Goal: Task Accomplishment & Management: Contribute content

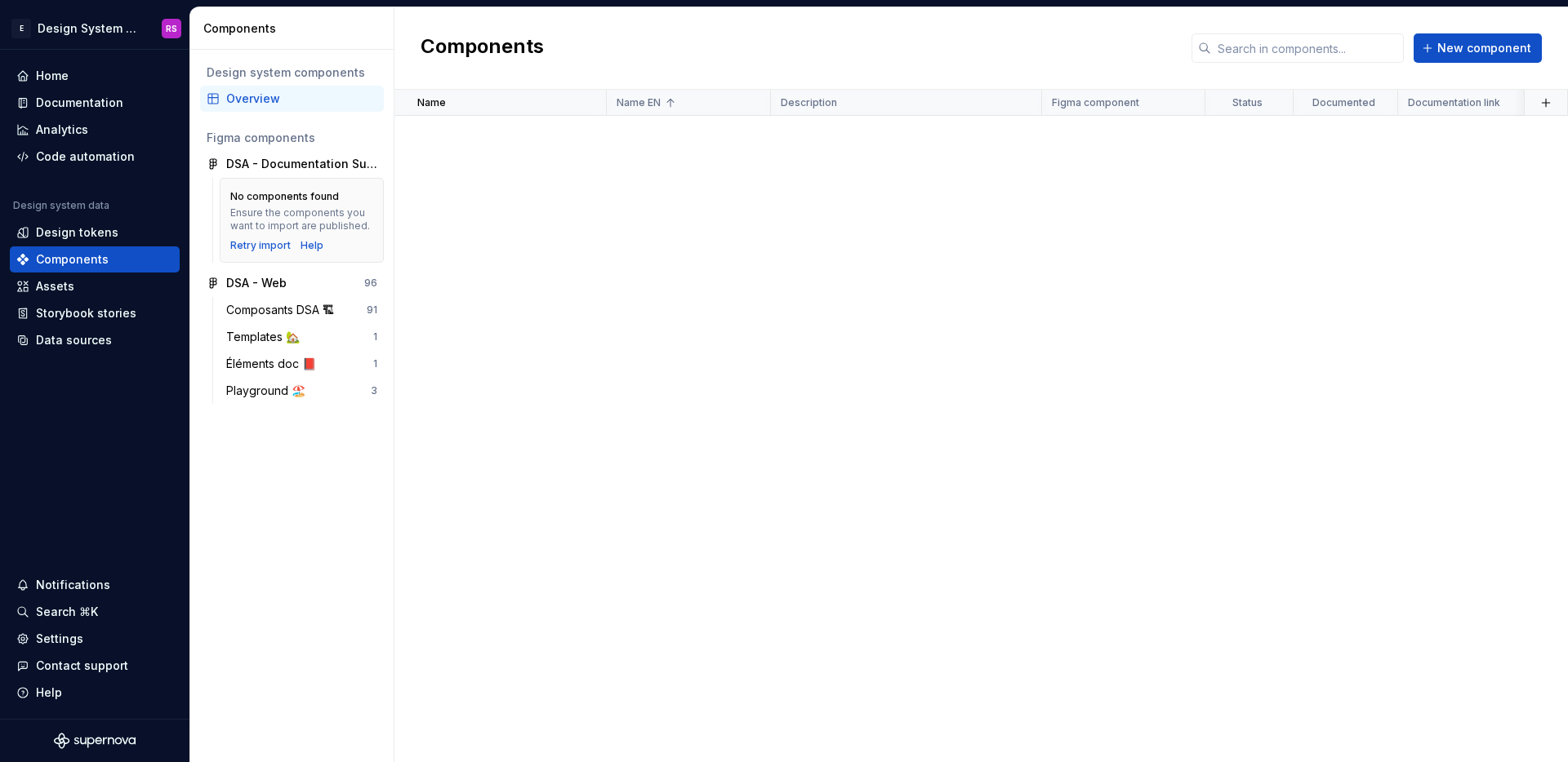
scroll to position [2300, 0]
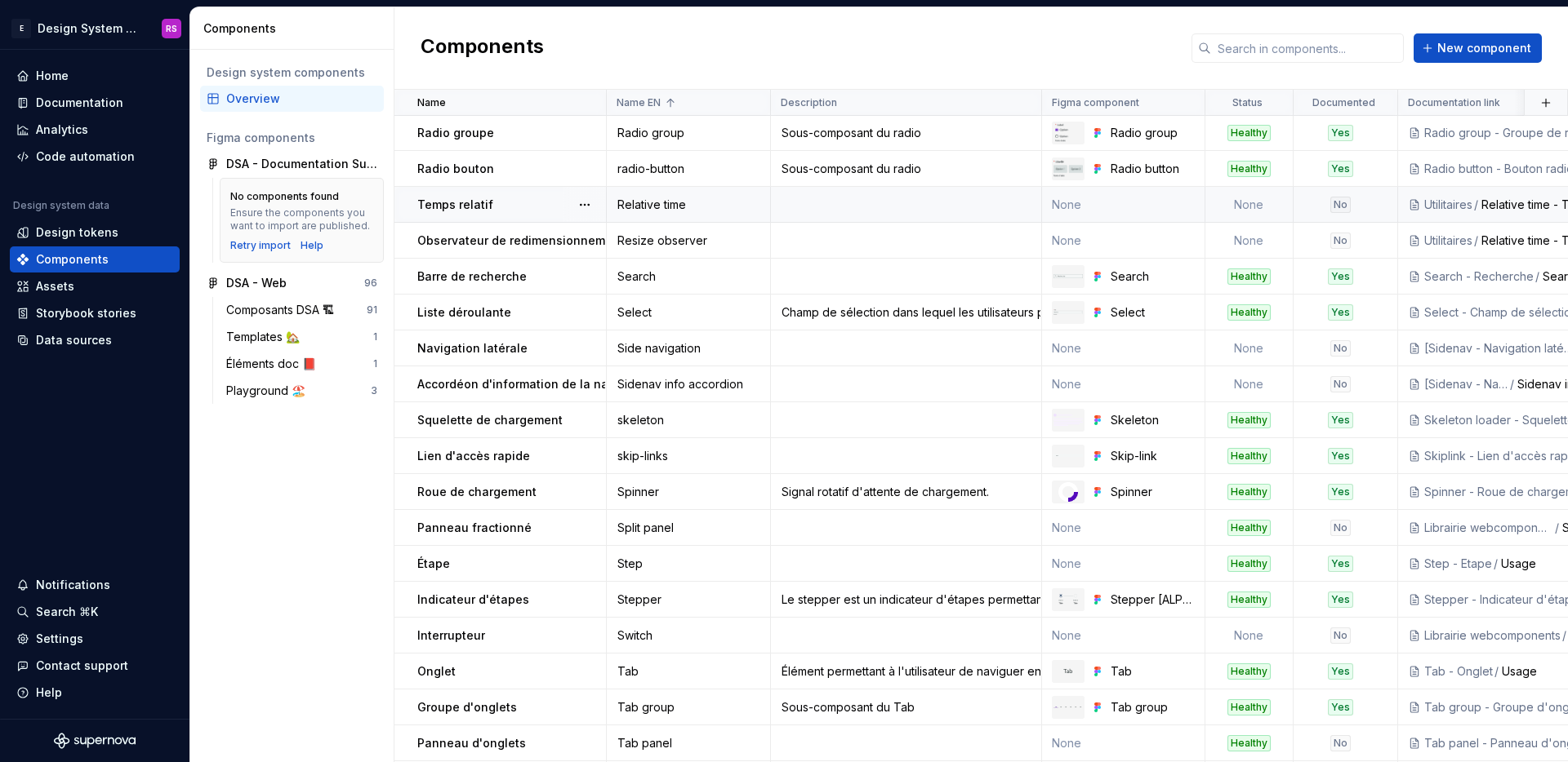
click at [1238, 203] on td "None" at bounding box center [1248, 204] width 88 height 36
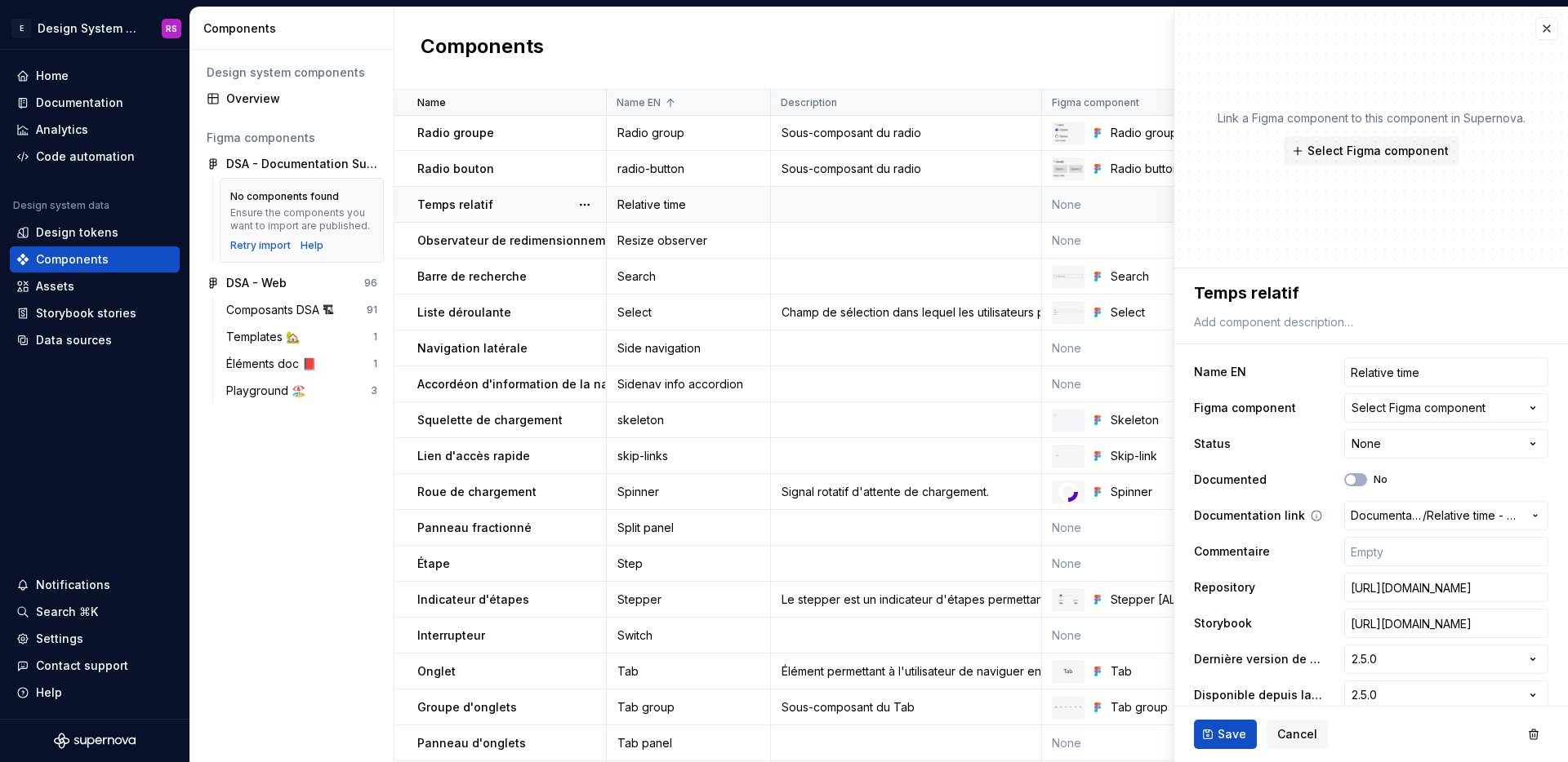
type textarea "*"
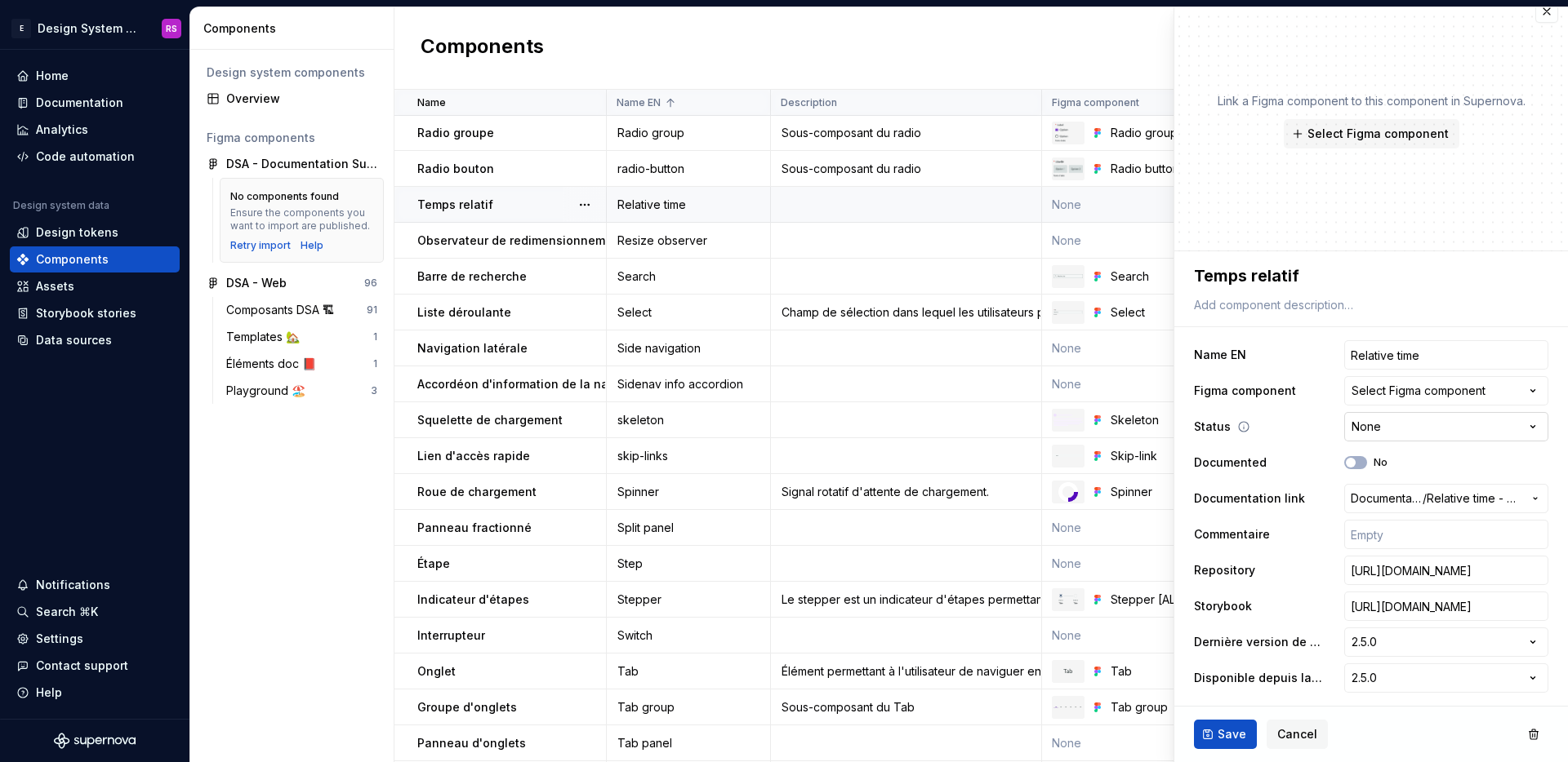
click at [1382, 437] on html "E Design System de l'Autonomie RS Home Documentation Analytics Code automation …" at bounding box center [784, 381] width 1568 height 762
select select "**********"
click at [1233, 728] on span "Save" at bounding box center [1232, 734] width 29 height 16
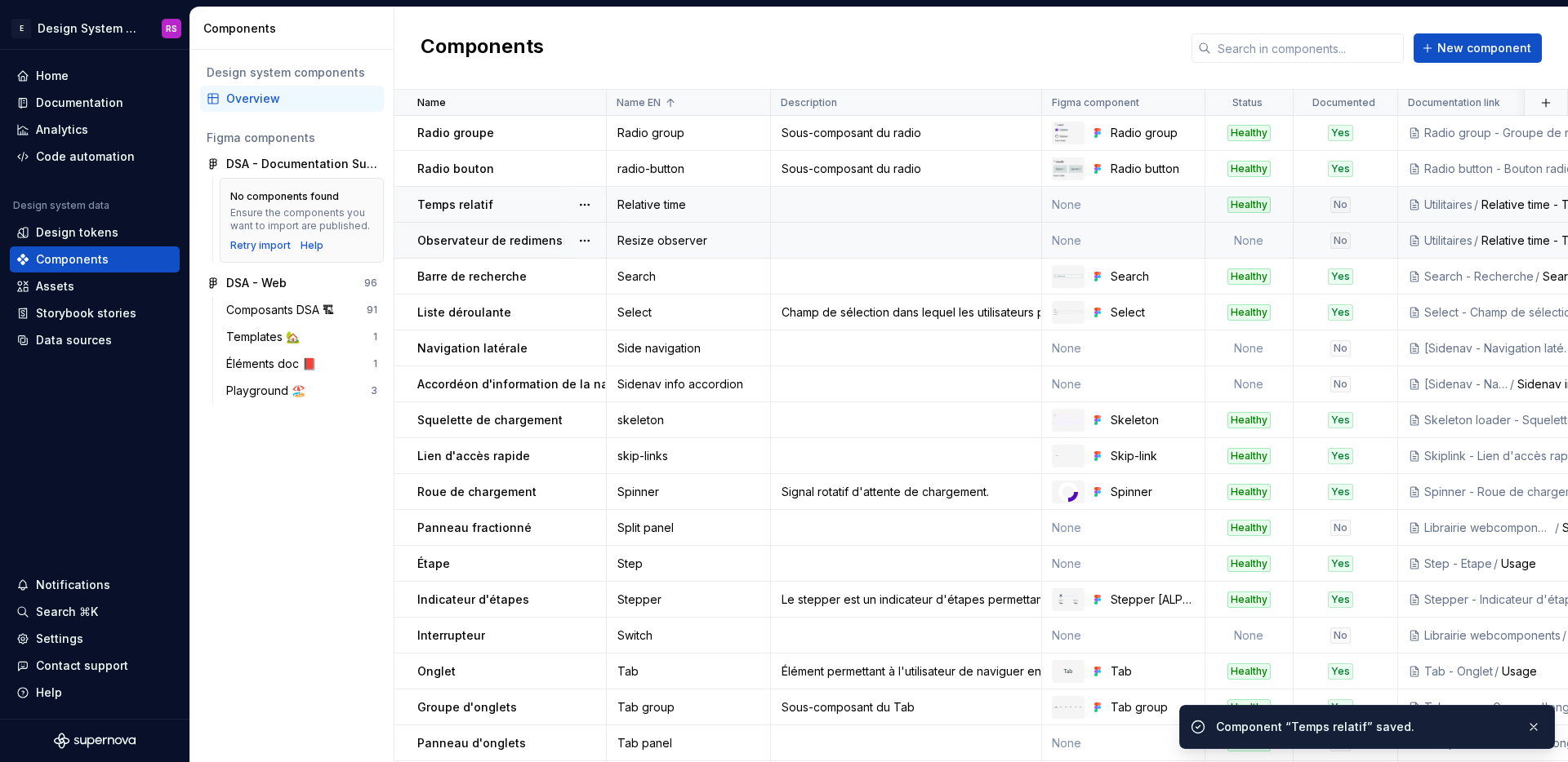
click at [1251, 249] on td "None" at bounding box center [1248, 241] width 88 height 36
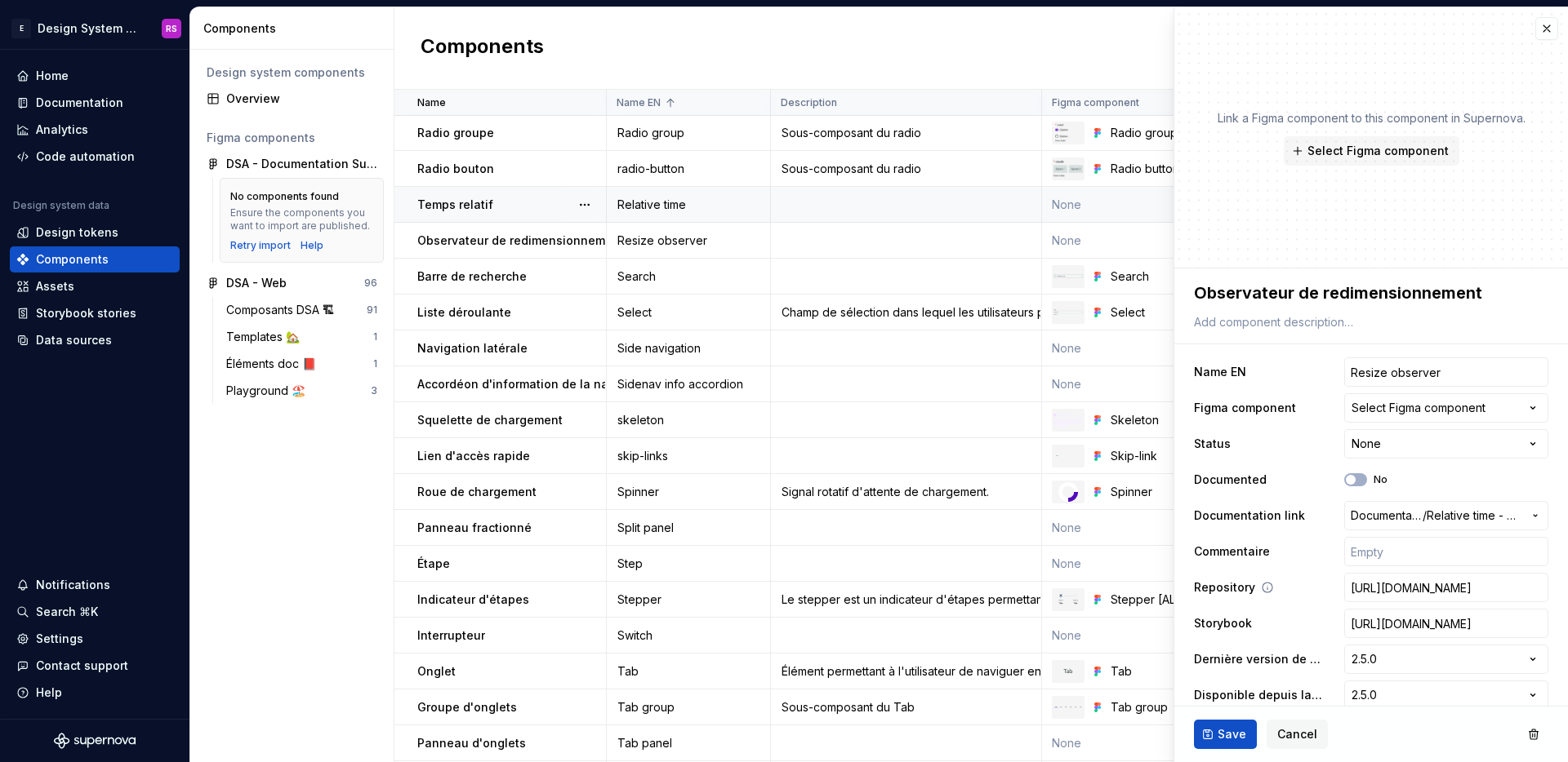
type textarea "*"
click at [1379, 450] on html "E Design System de l'Autonomie RS Home Documentation Analytics Code automation …" at bounding box center [784, 381] width 1568 height 762
select select "**********"
click at [1217, 756] on div "Save Cancel" at bounding box center [1371, 734] width 394 height 56
click at [1225, 742] on span "Save" at bounding box center [1232, 734] width 29 height 16
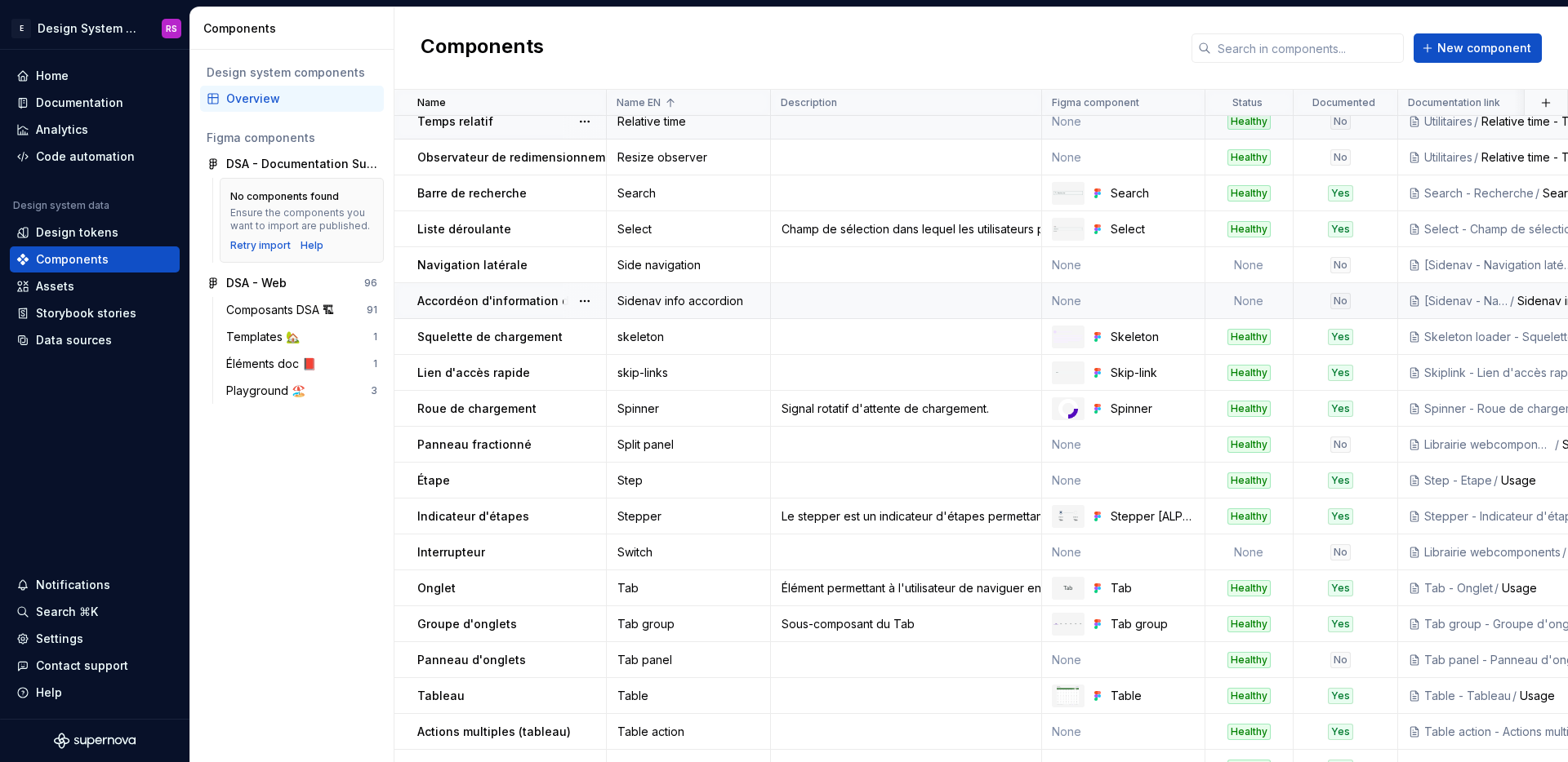
scroll to position [2415, 0]
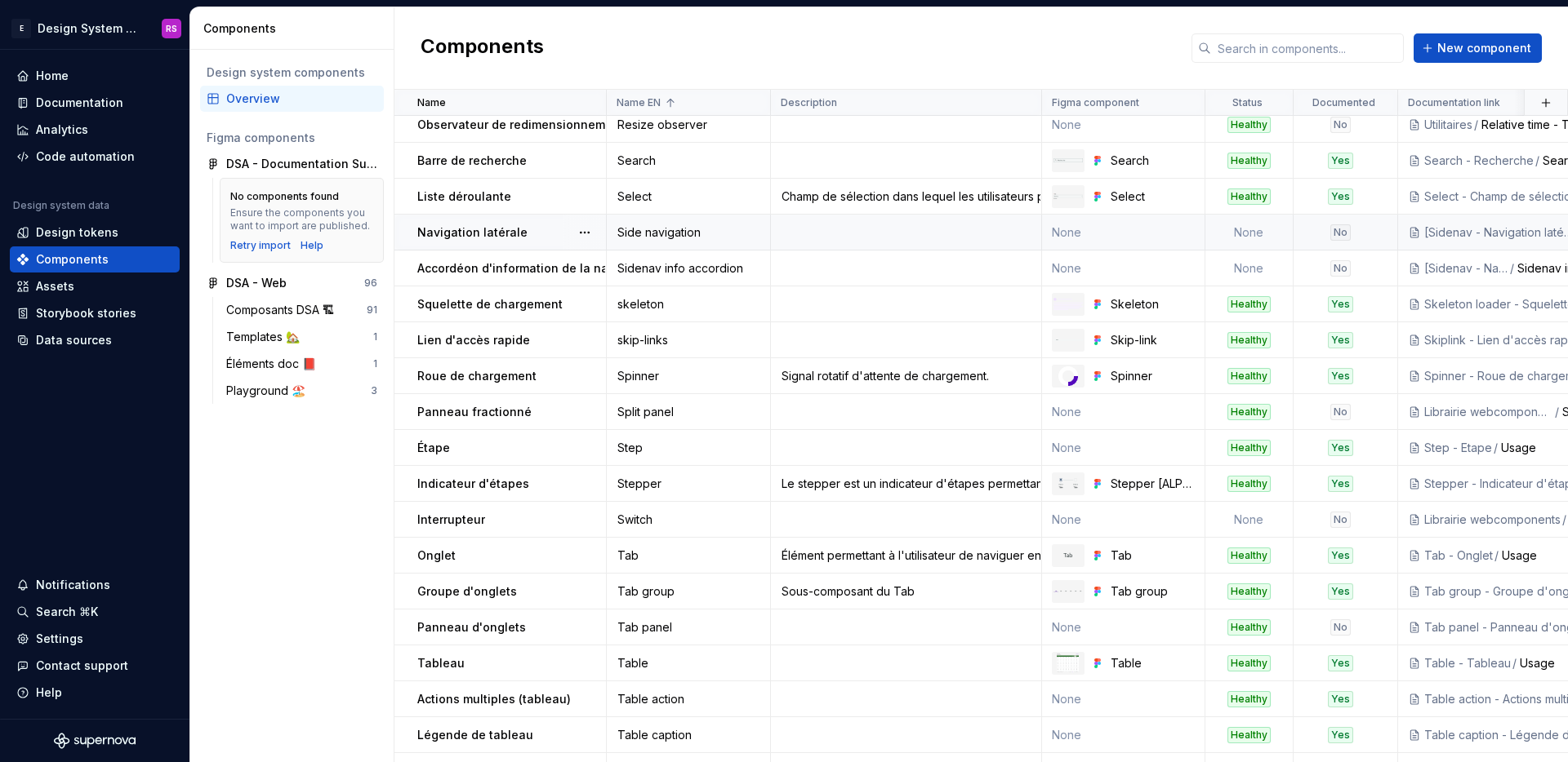
click at [1273, 235] on td "None" at bounding box center [1248, 232] width 88 height 36
type textarea "*"
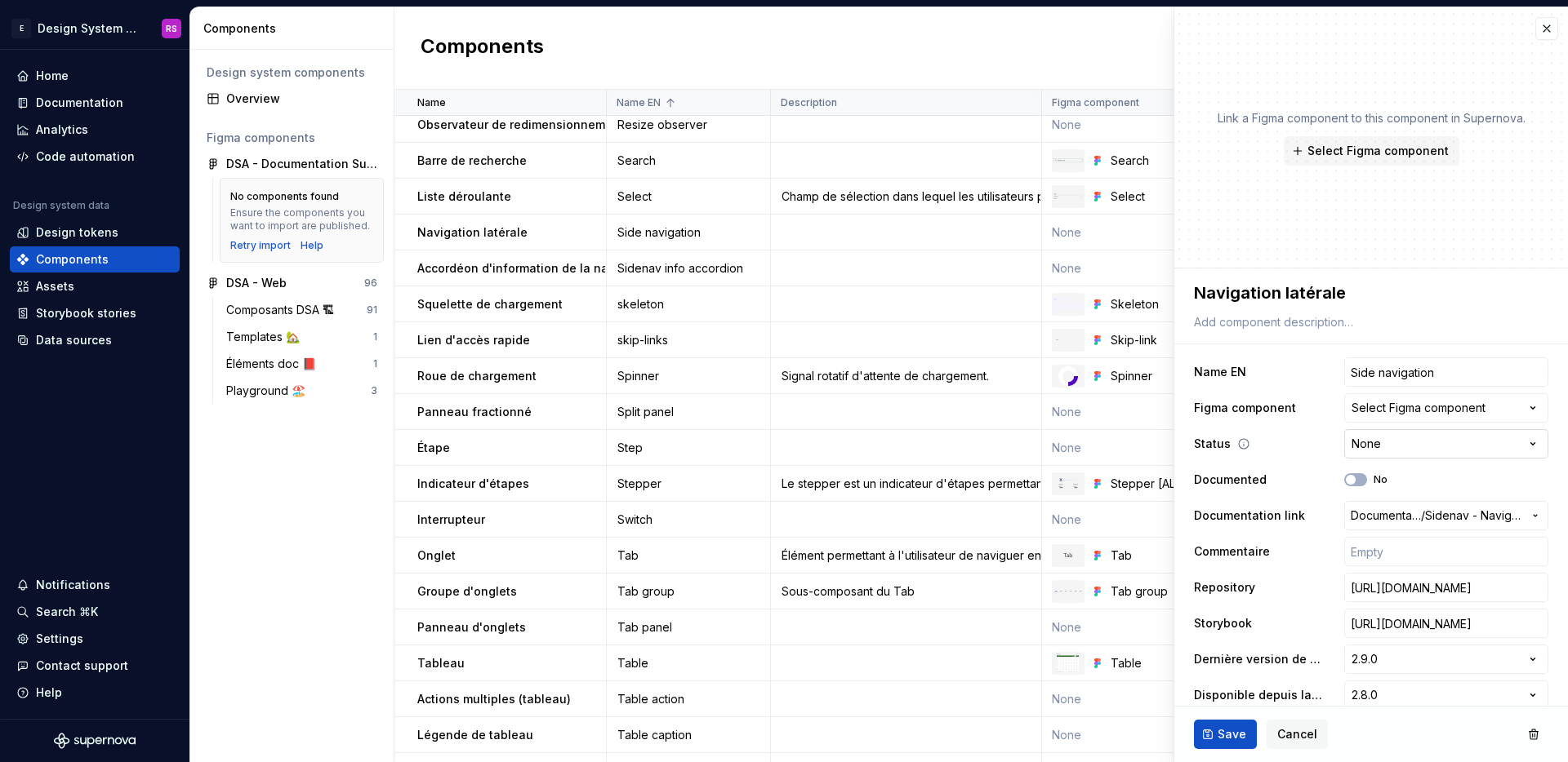
click at [1376, 448] on html "E Design System de l'Autonomie RS Home Documentation Analytics Code automation …" at bounding box center [784, 381] width 1568 height 762
select select "**********"
click at [1233, 735] on span "Save" at bounding box center [1232, 734] width 29 height 16
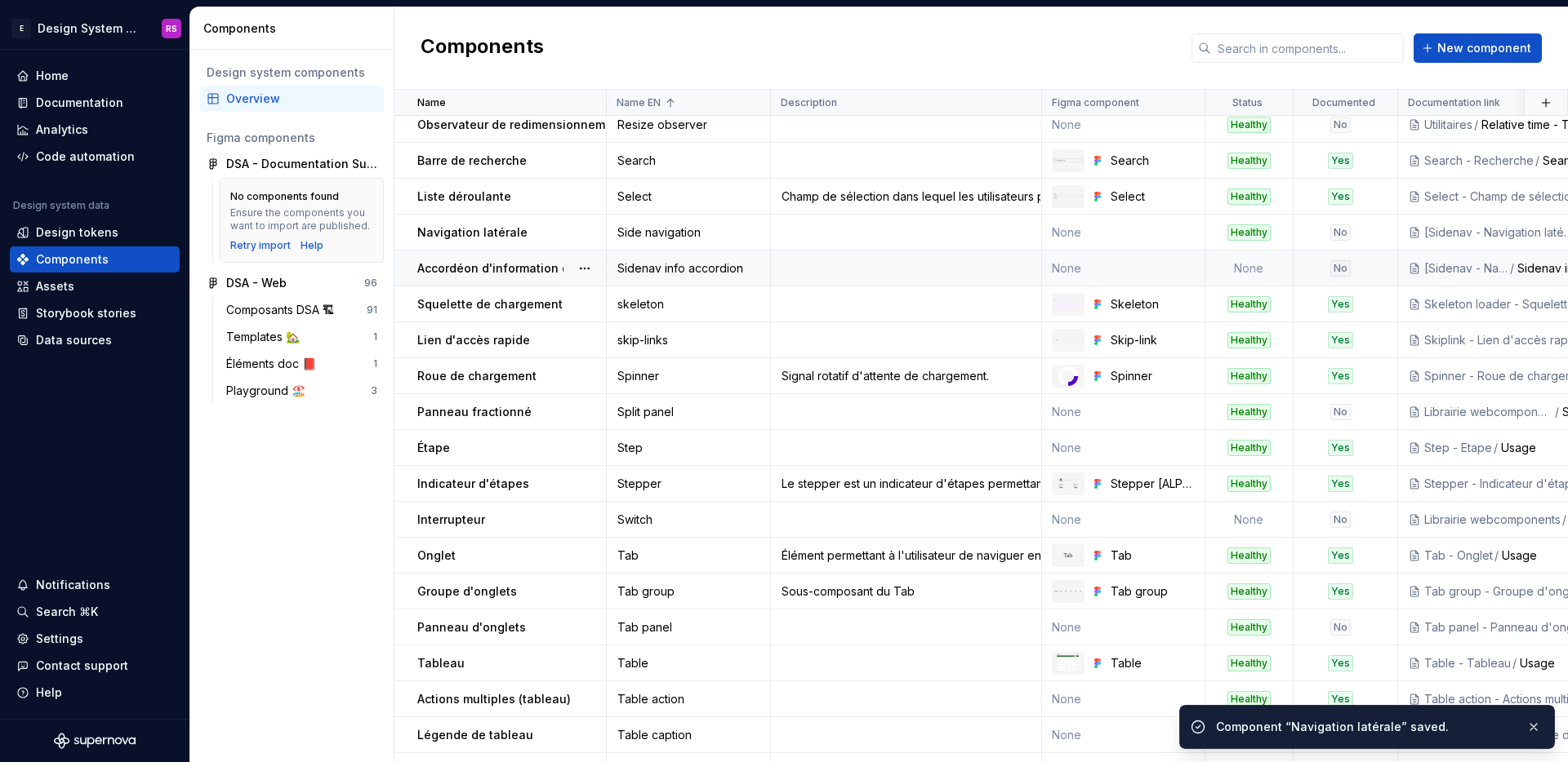
click at [1262, 256] on td "None" at bounding box center [1248, 269] width 88 height 36
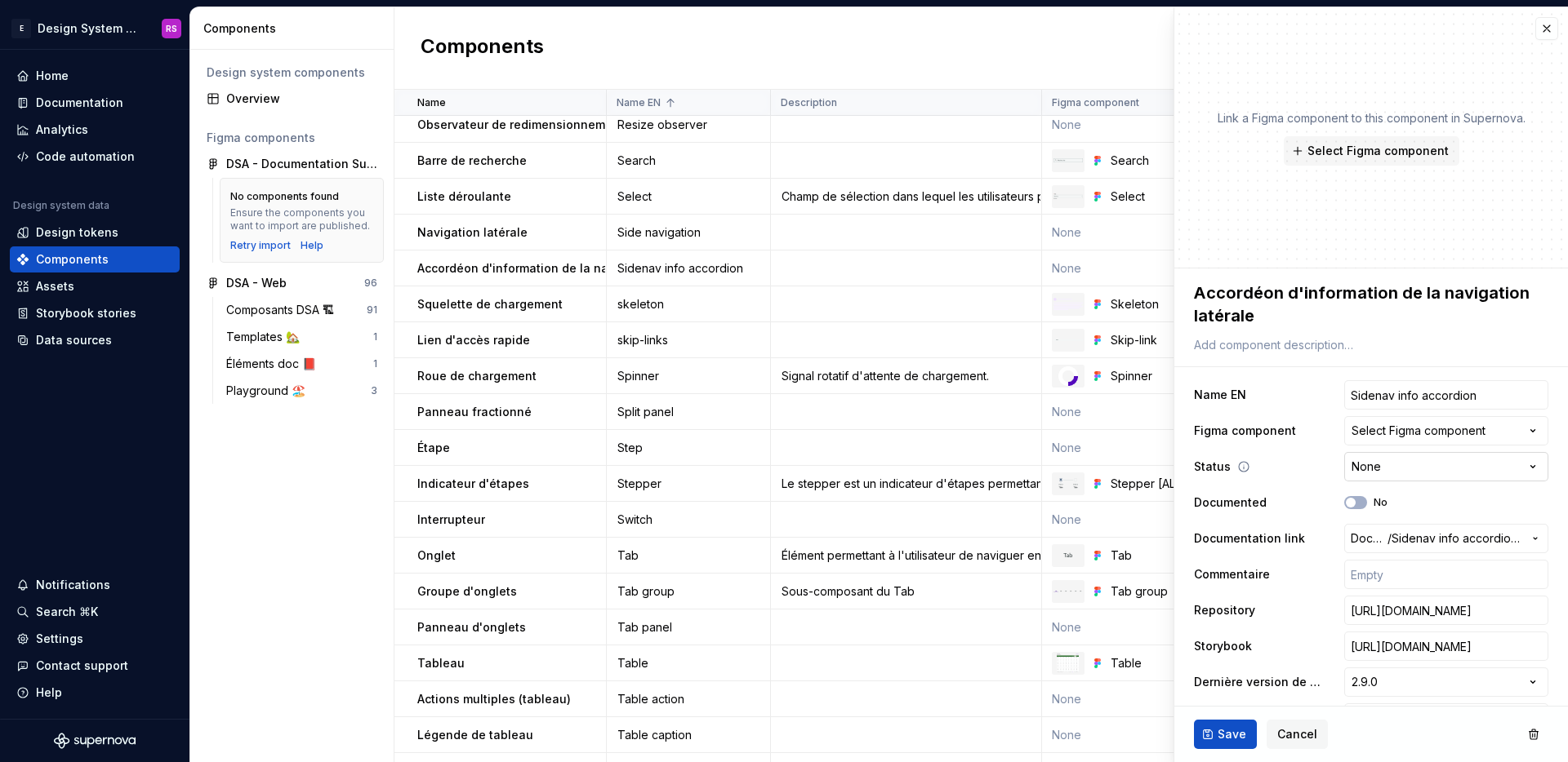
type textarea "*"
click at [1371, 470] on html "E Design System de l'Autonomie RS Home Documentation Analytics Code automation …" at bounding box center [784, 381] width 1568 height 762
select select "**********"
click at [1234, 738] on span "Save" at bounding box center [1232, 734] width 29 height 16
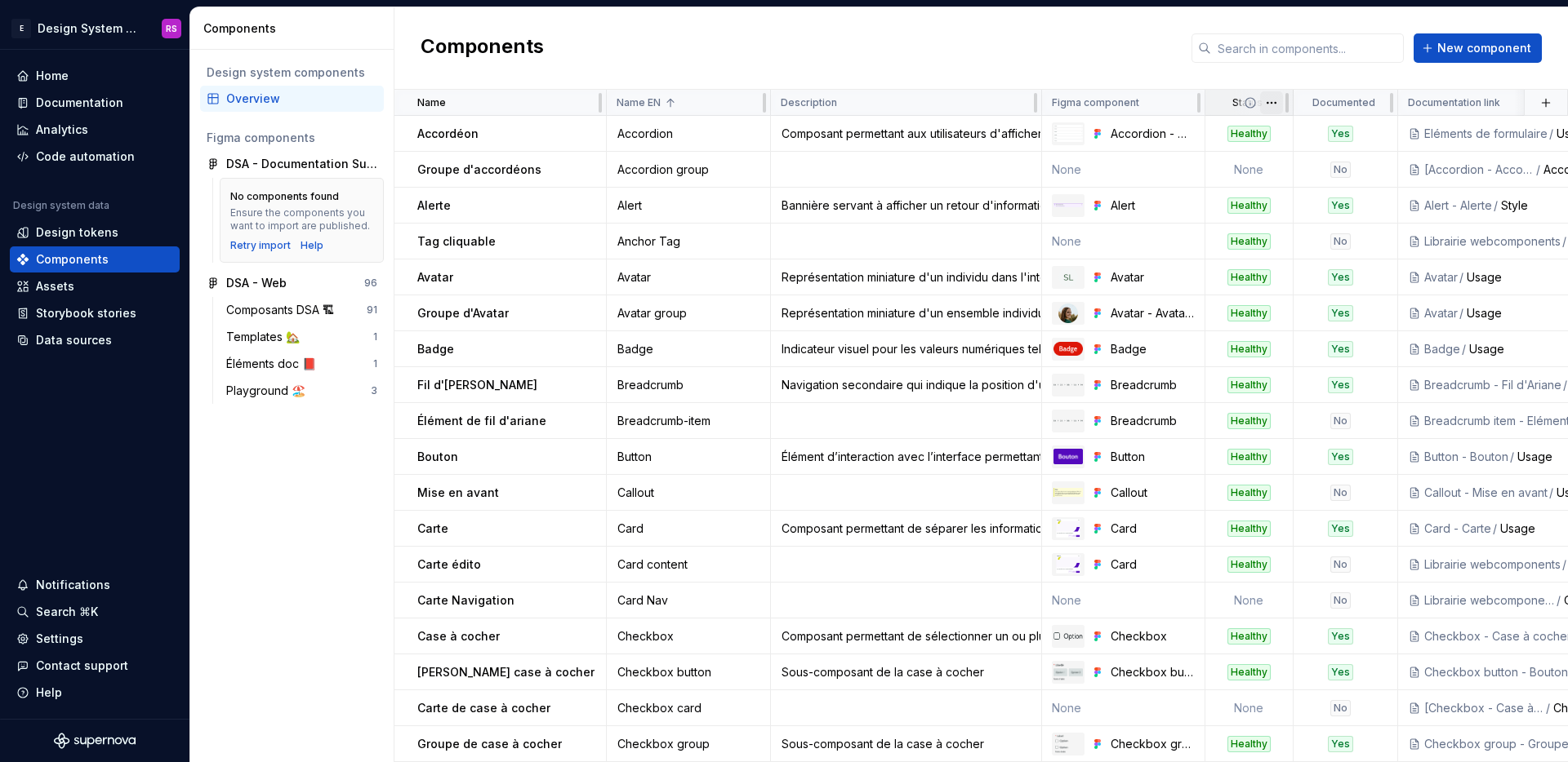
click at [1274, 106] on html "E Design System de l'Autonomie RS Home Documentation Analytics Code automation …" at bounding box center [784, 381] width 1568 height 762
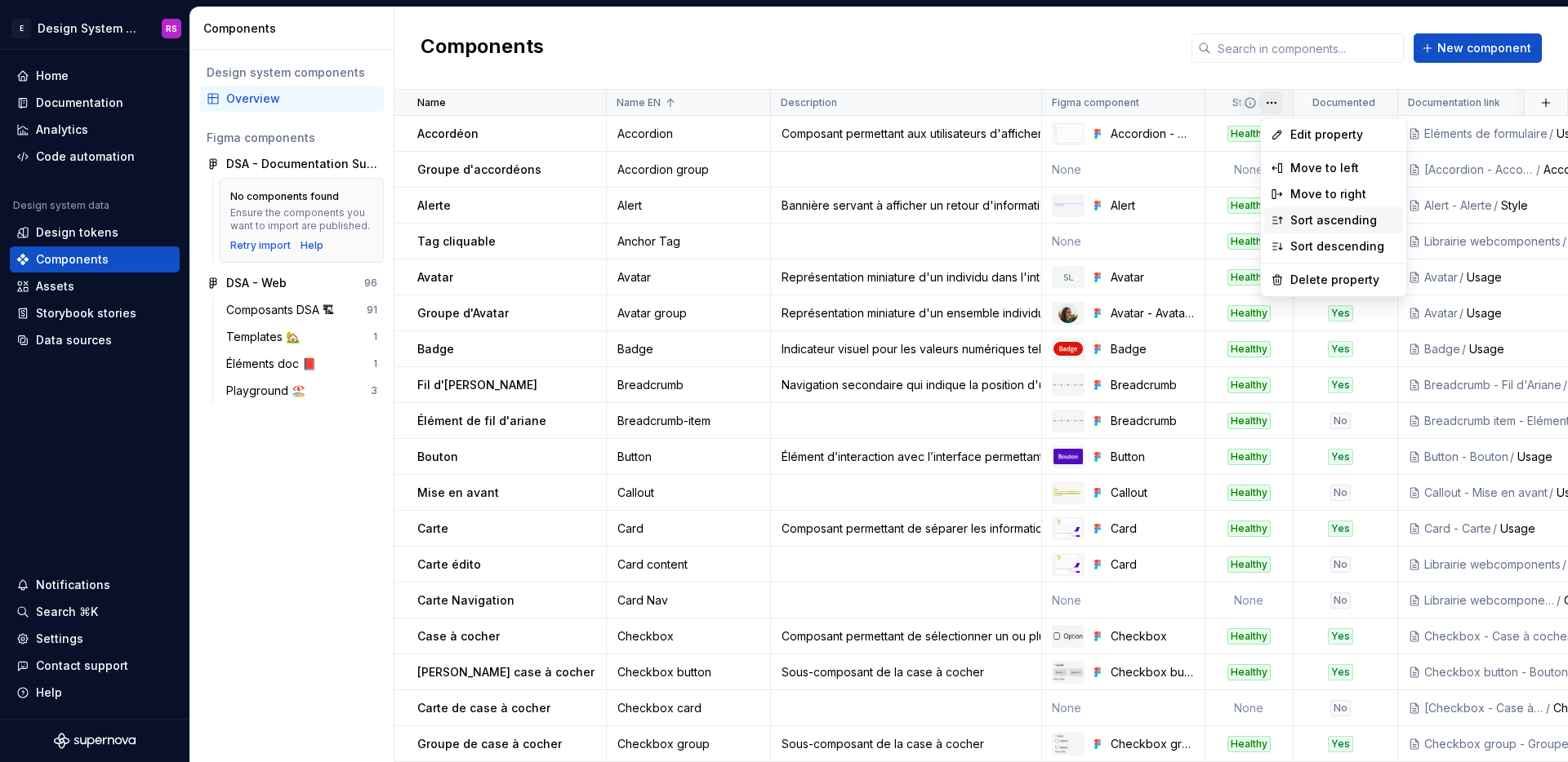
click at [1318, 218] on div "Sort ascending" at bounding box center [1343, 220] width 106 height 16
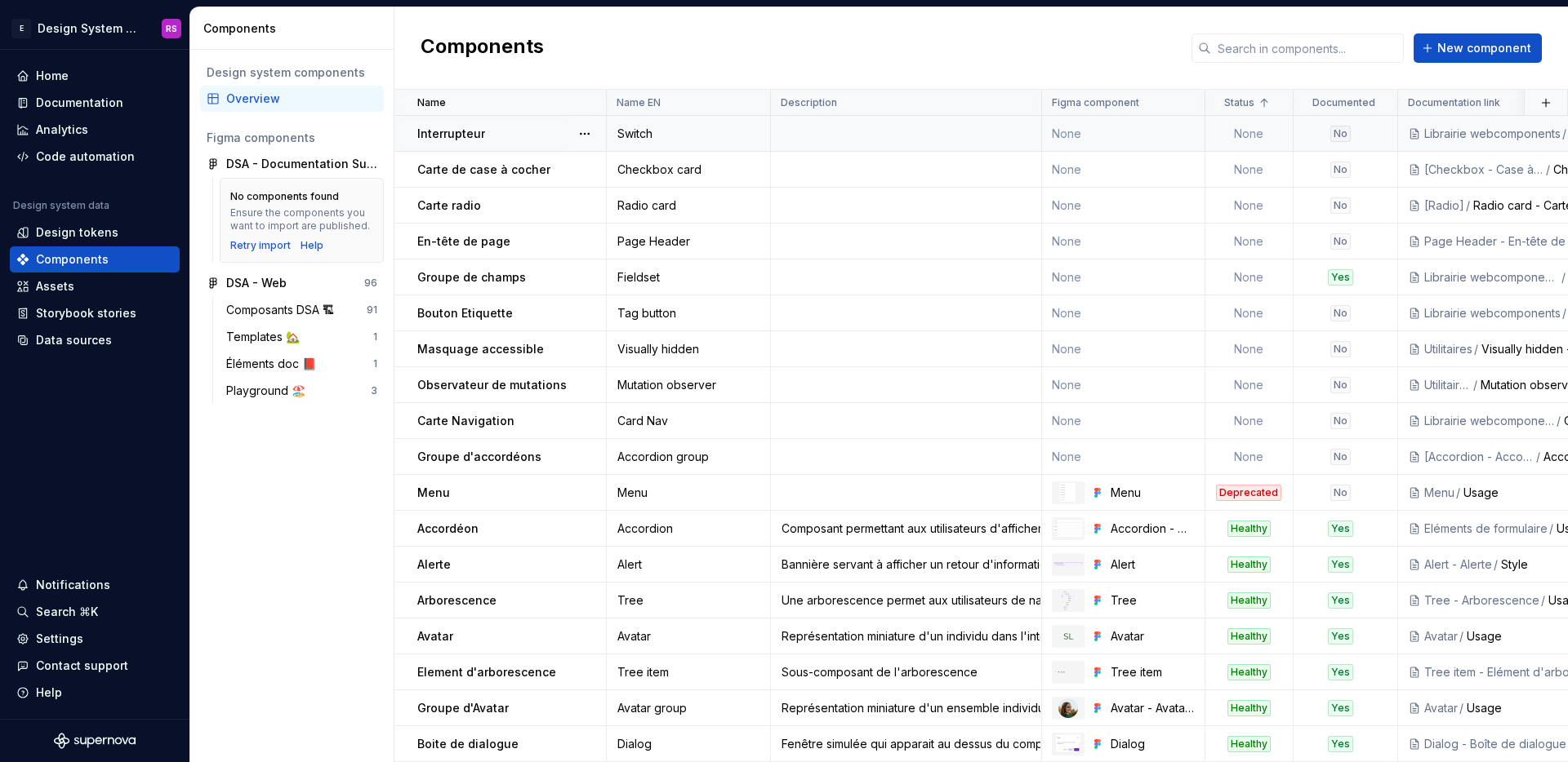
click at [1273, 128] on td "None" at bounding box center [1248, 134] width 88 height 36
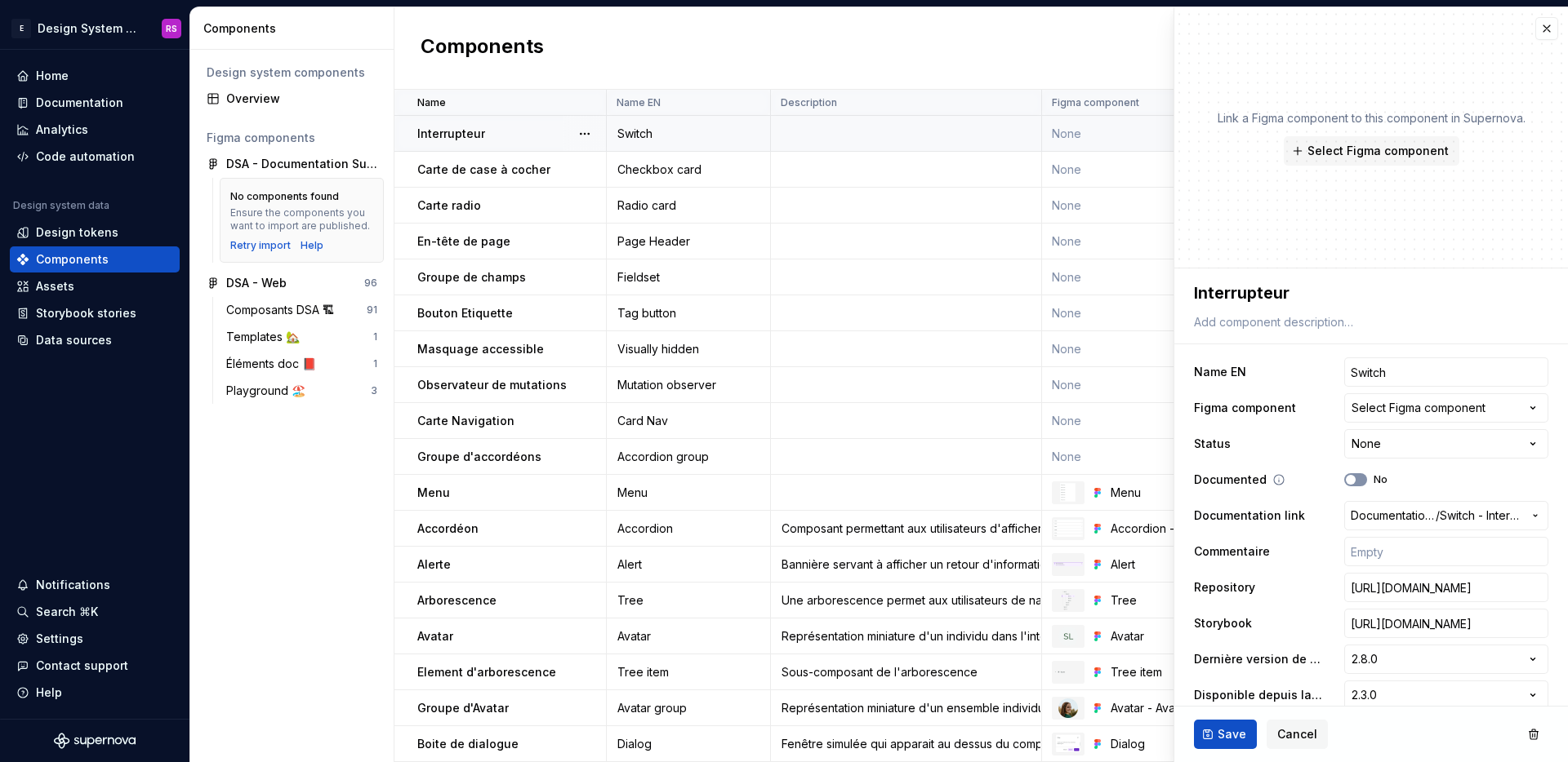
click at [1350, 480] on button "No" at bounding box center [1355, 479] width 23 height 13
click at [1356, 480] on span "button" at bounding box center [1361, 480] width 10 height 10
type textarea "*"
click at [1365, 442] on html "E Design System de l'Autonomie RS Home Documentation Analytics Code automation …" at bounding box center [784, 381] width 1568 height 762
select select "**********"
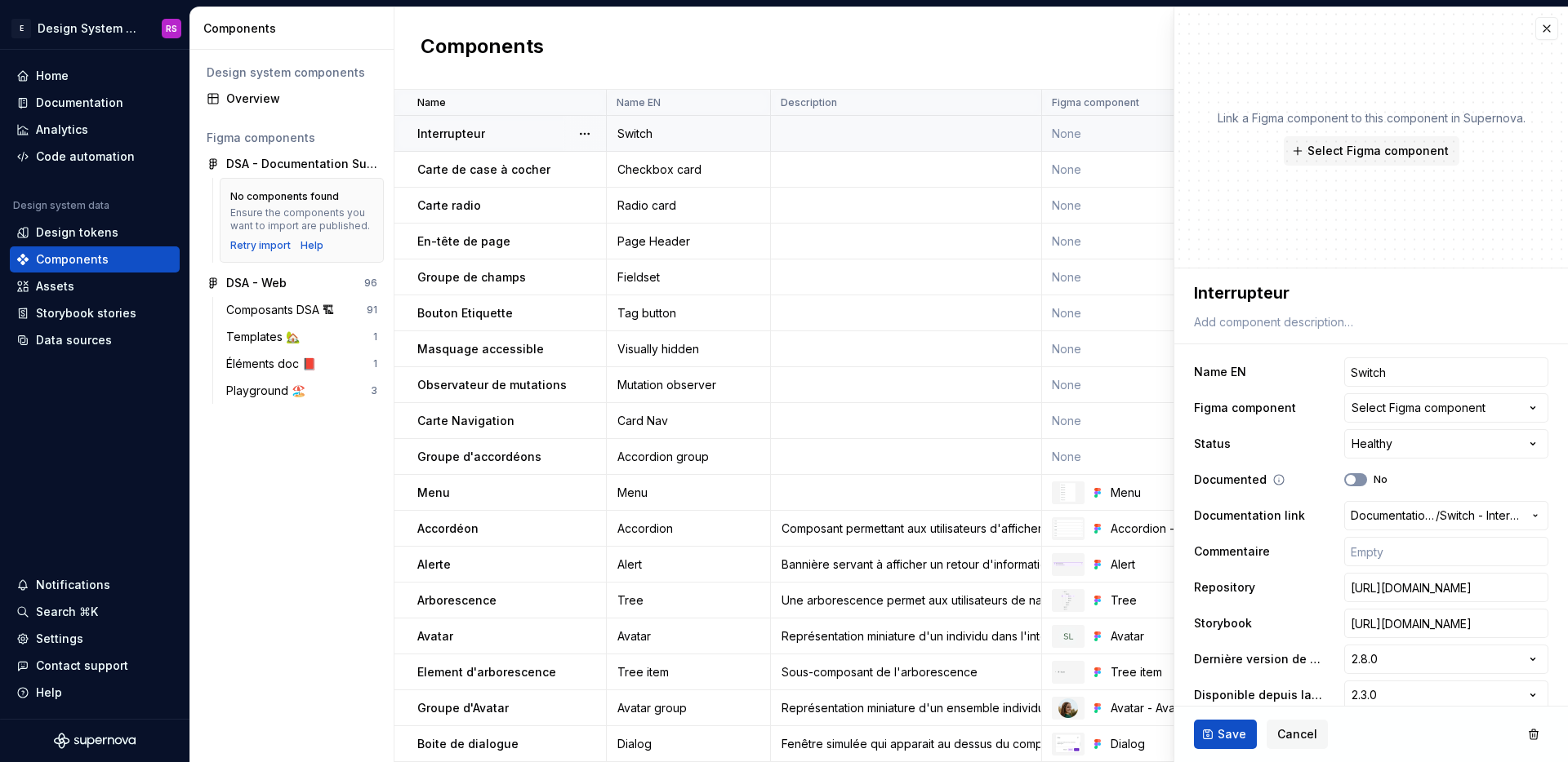
click at [1346, 478] on span "button" at bounding box center [1351, 480] width 10 height 10
click at [1218, 736] on span "Save" at bounding box center [1232, 734] width 29 height 16
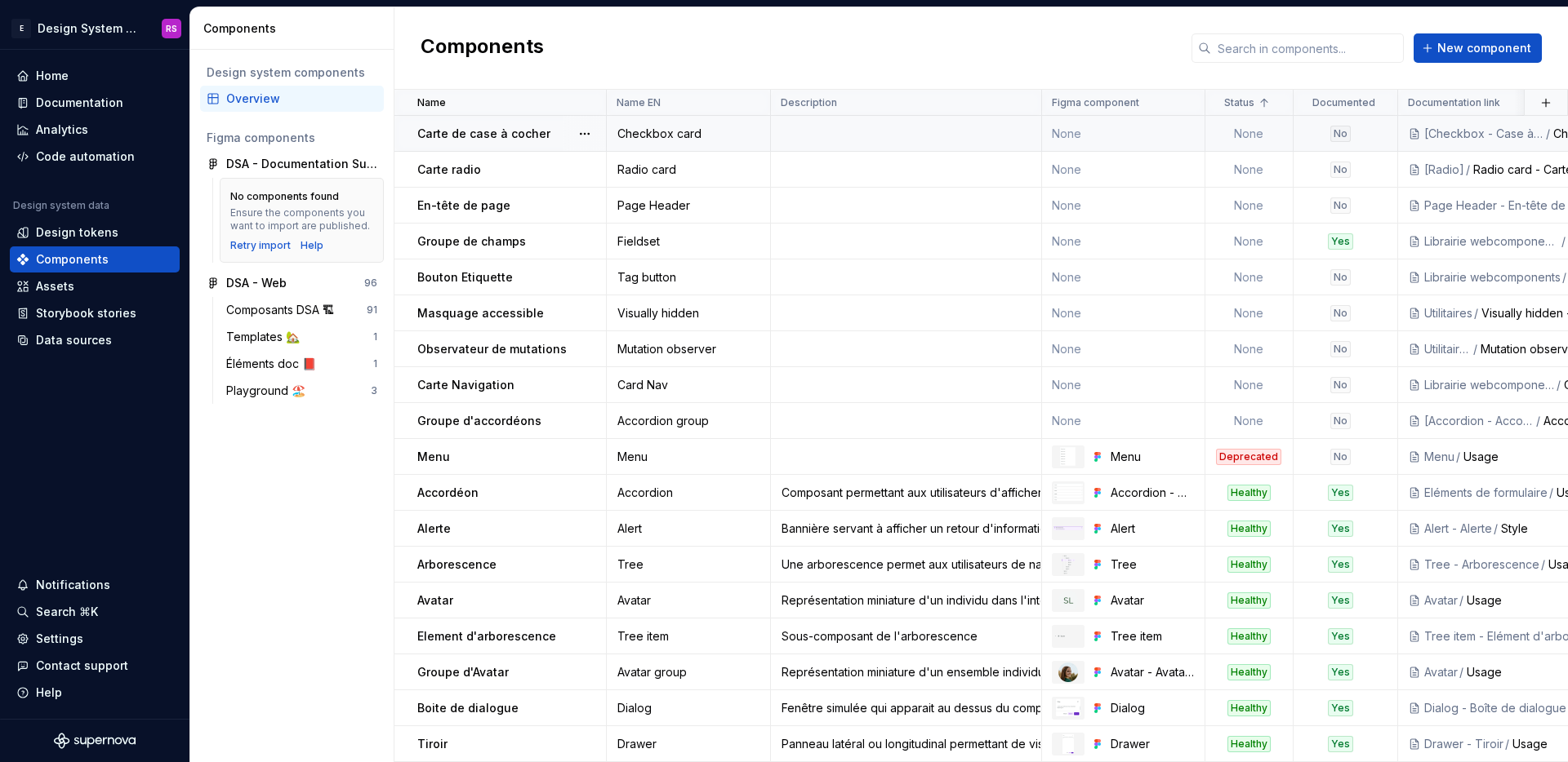
click at [1258, 131] on td "None" at bounding box center [1248, 134] width 88 height 36
type textarea "*"
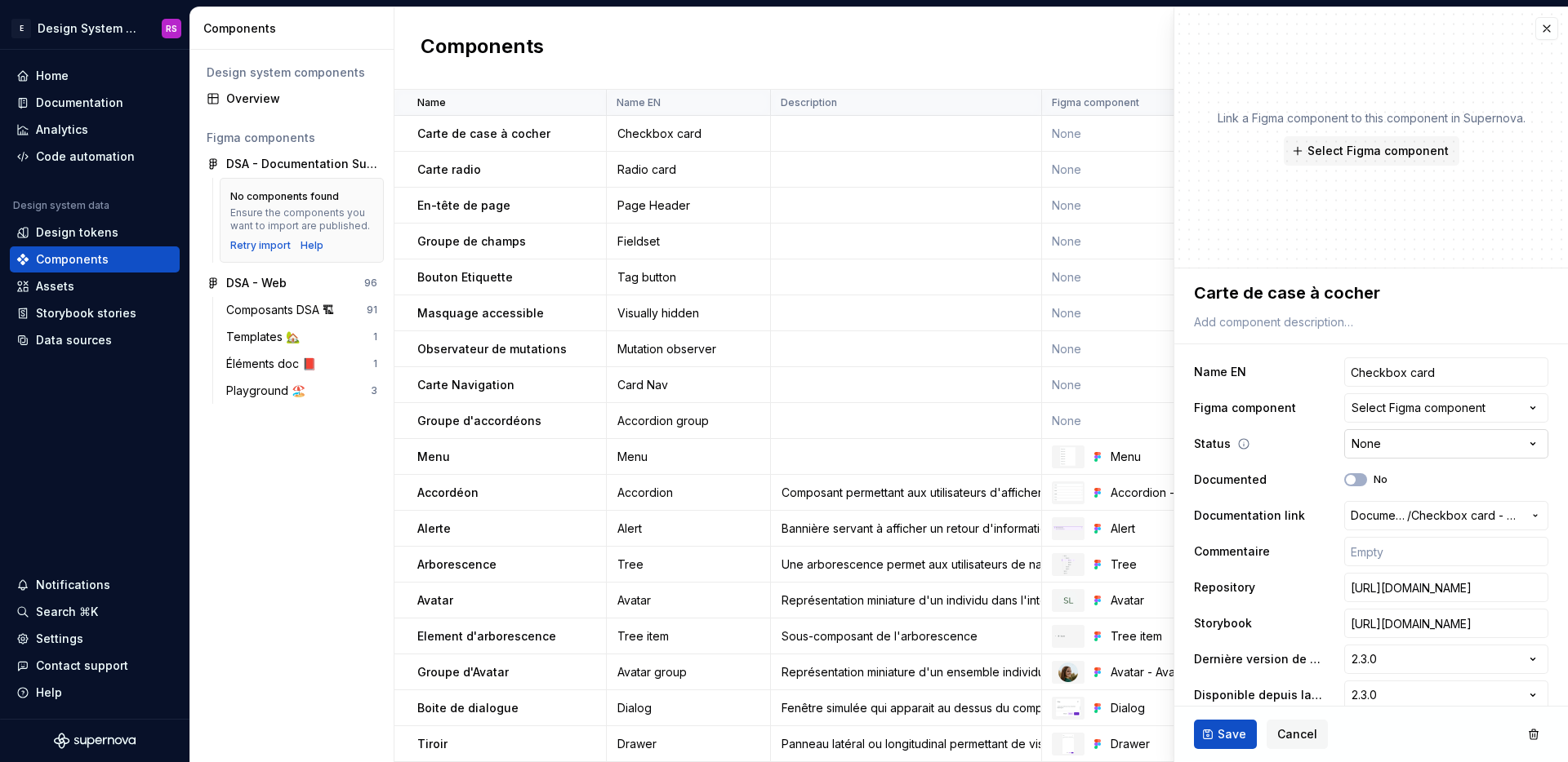
click at [1361, 454] on html "E Design System de l'Autonomie RS Home Documentation Analytics Code automation …" at bounding box center [784, 381] width 1568 height 762
select select "**********"
click at [1243, 726] on span "Save" at bounding box center [1232, 734] width 29 height 16
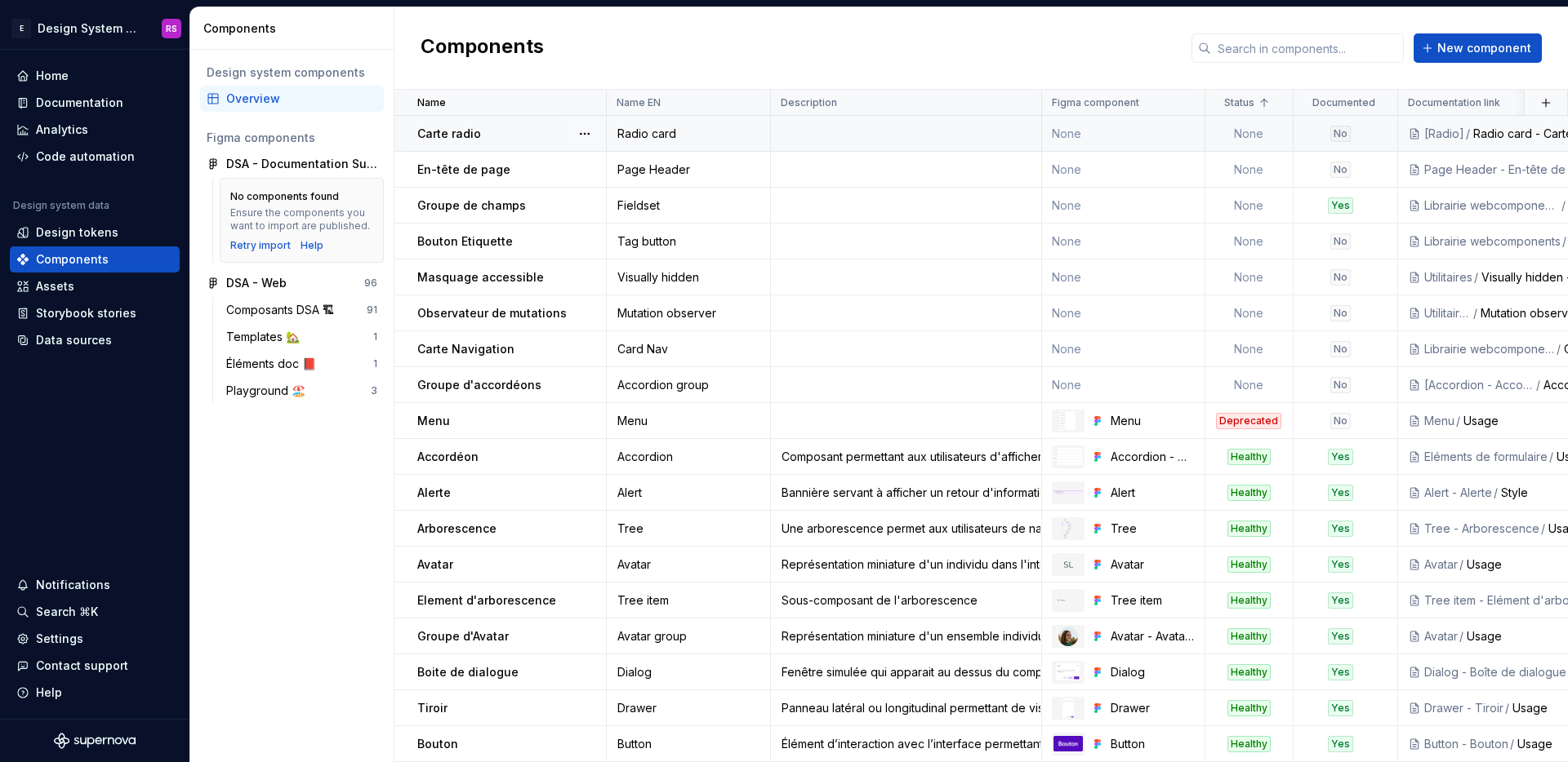
click at [1110, 144] on td "None" at bounding box center [1123, 134] width 164 height 36
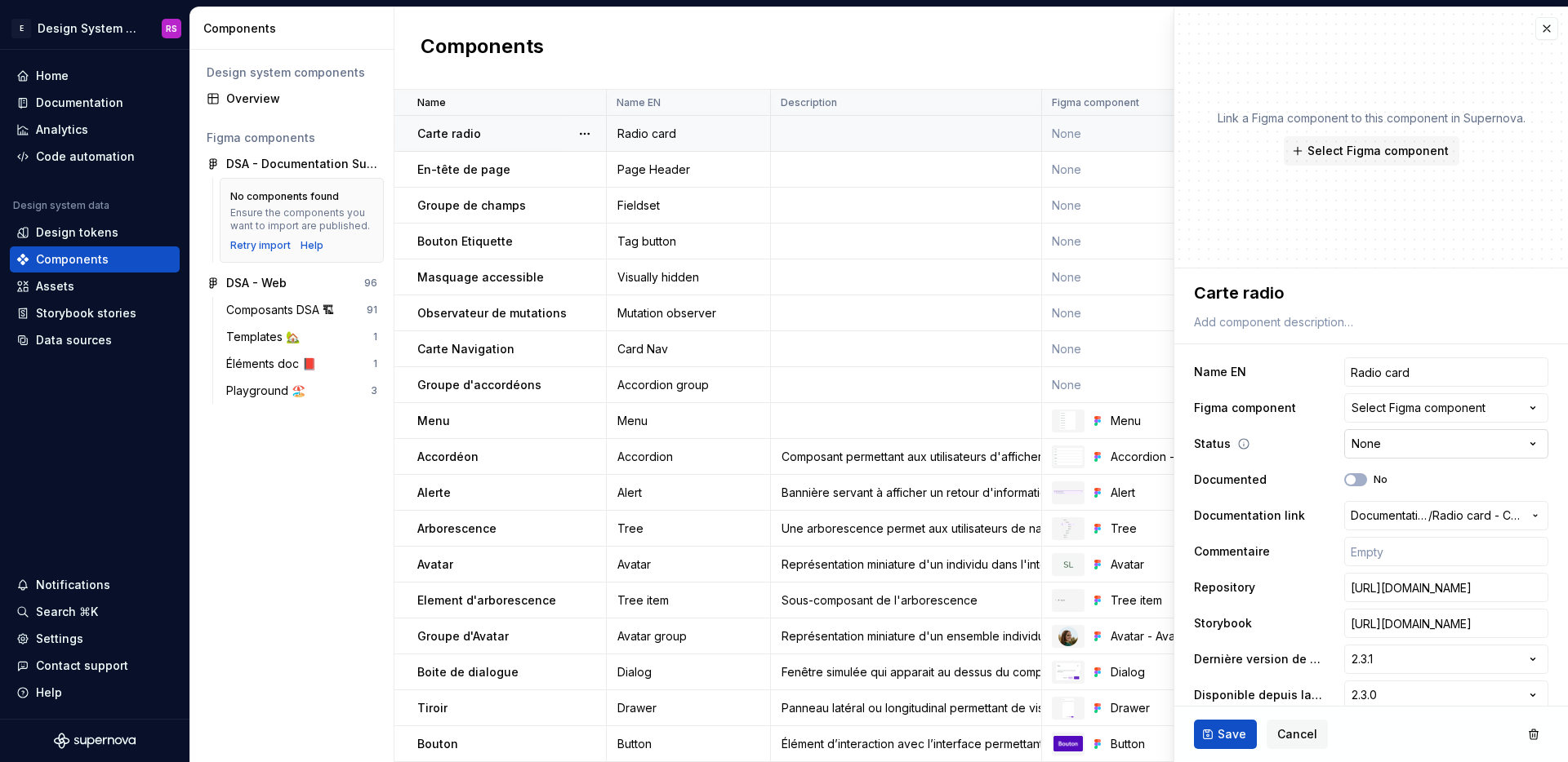
click at [1359, 446] on html "E Design System de l'Autonomie RS Home Documentation Analytics Code automation …" at bounding box center [784, 381] width 1568 height 762
type textarea "*"
select select "**********"
click at [1236, 720] on button "Save" at bounding box center [1225, 735] width 63 height 30
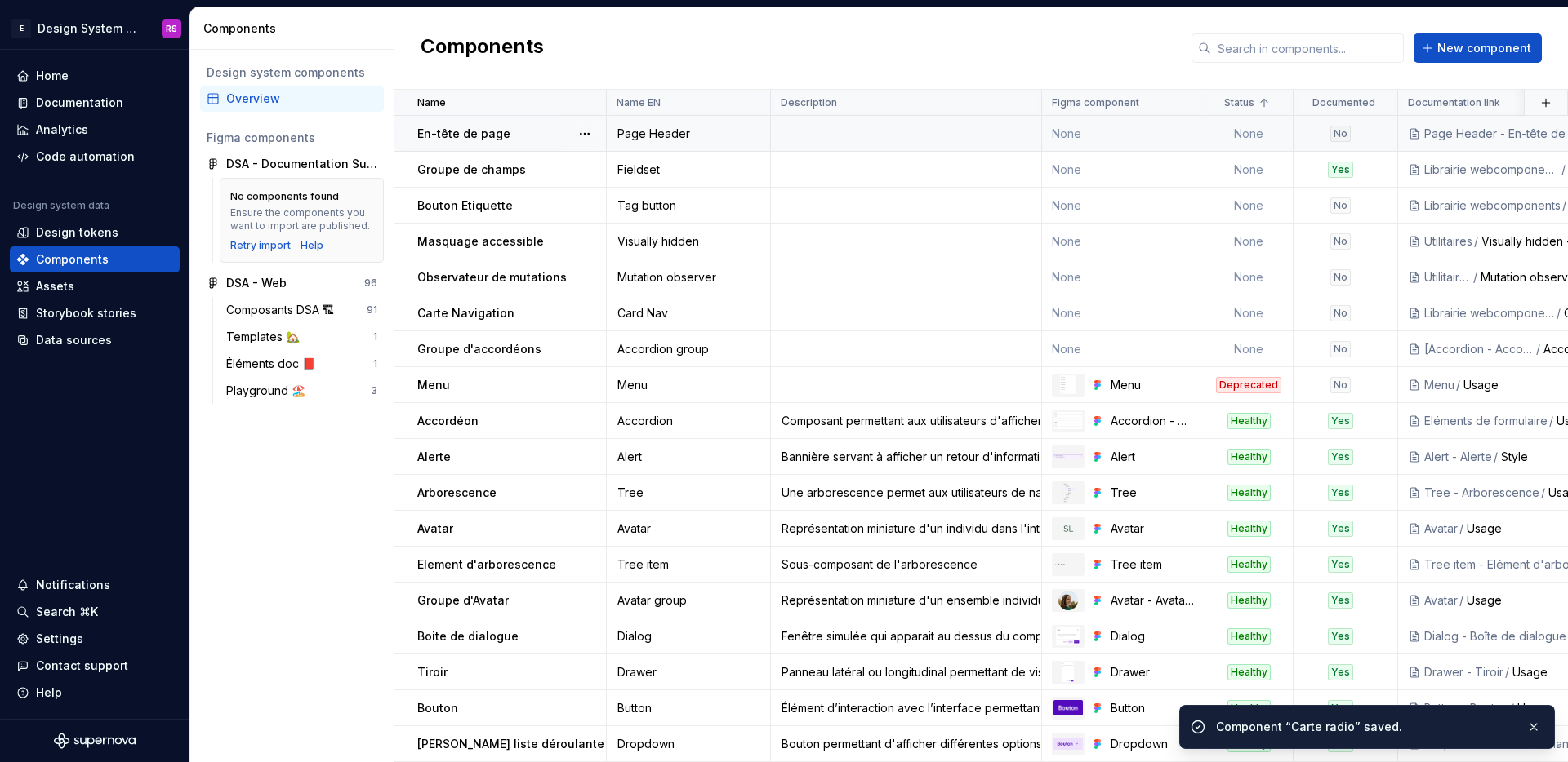
click at [1252, 140] on td "None" at bounding box center [1248, 134] width 88 height 36
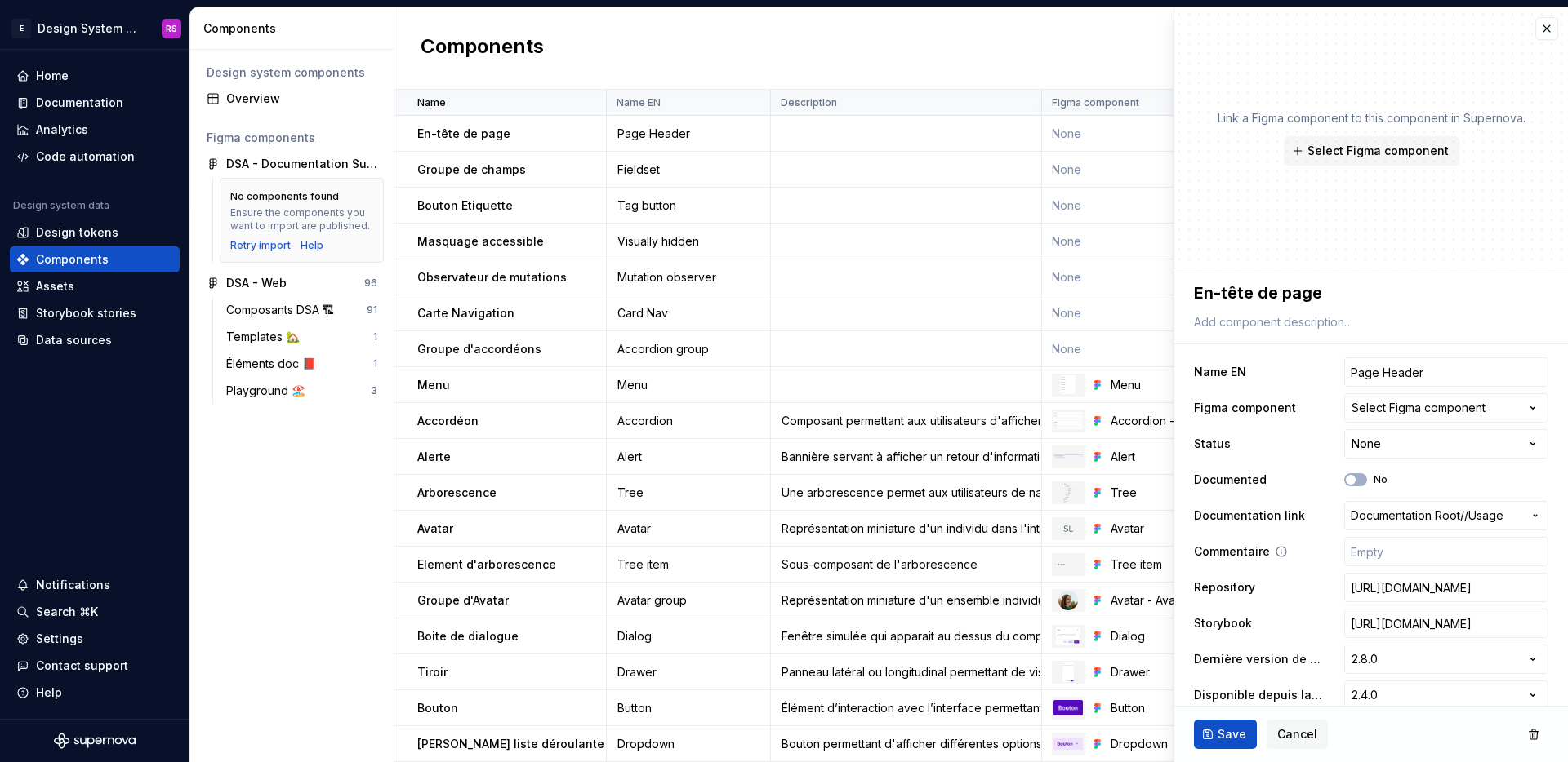
type textarea "*"
click at [1352, 454] on html "E Design System de l'Autonomie RS Home Documentation Analytics Code automation …" at bounding box center [784, 381] width 1568 height 762
select select "**********"
click at [1233, 731] on span "Save" at bounding box center [1232, 734] width 29 height 16
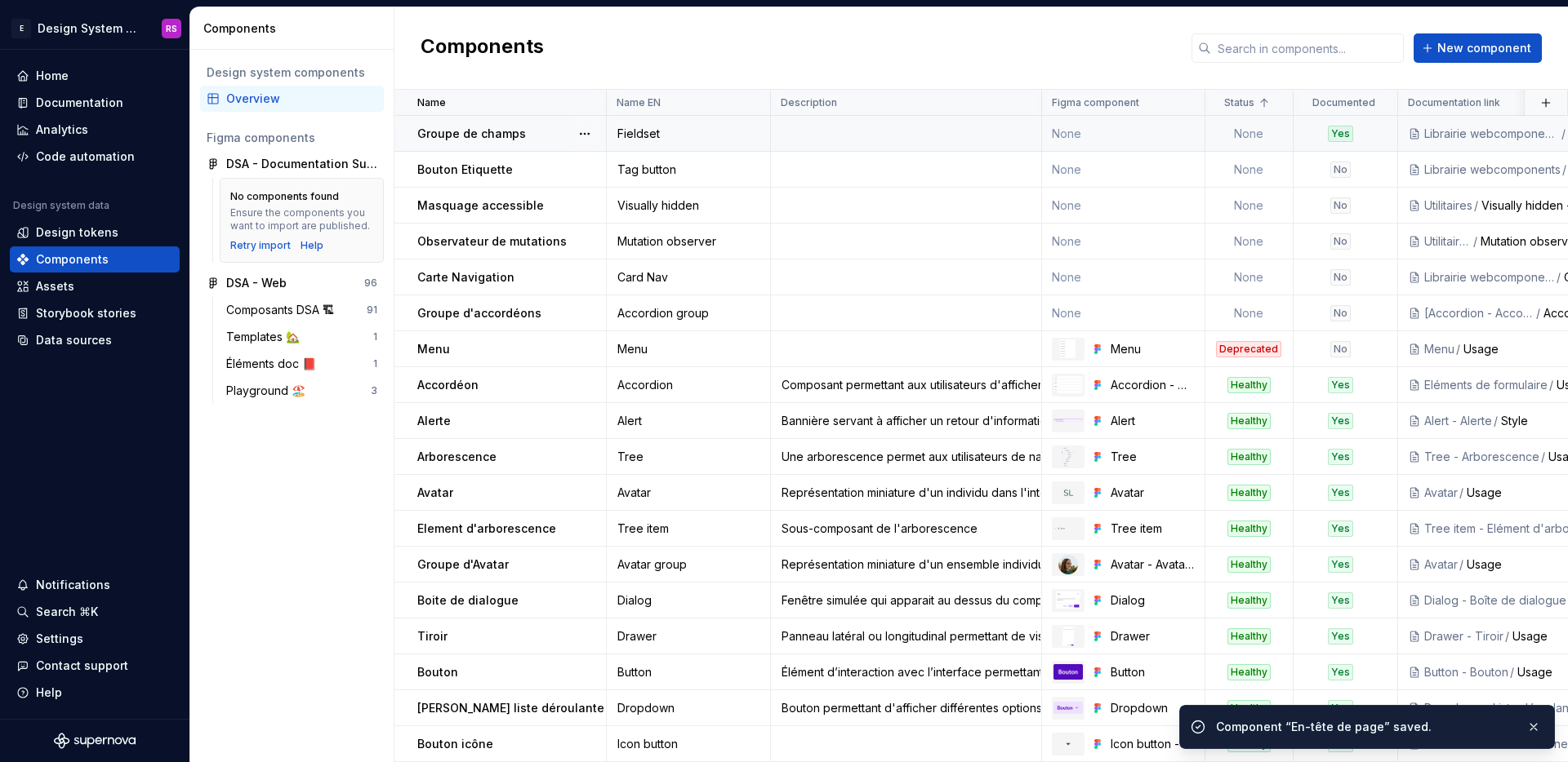
click at [1266, 143] on td "None" at bounding box center [1248, 134] width 88 height 36
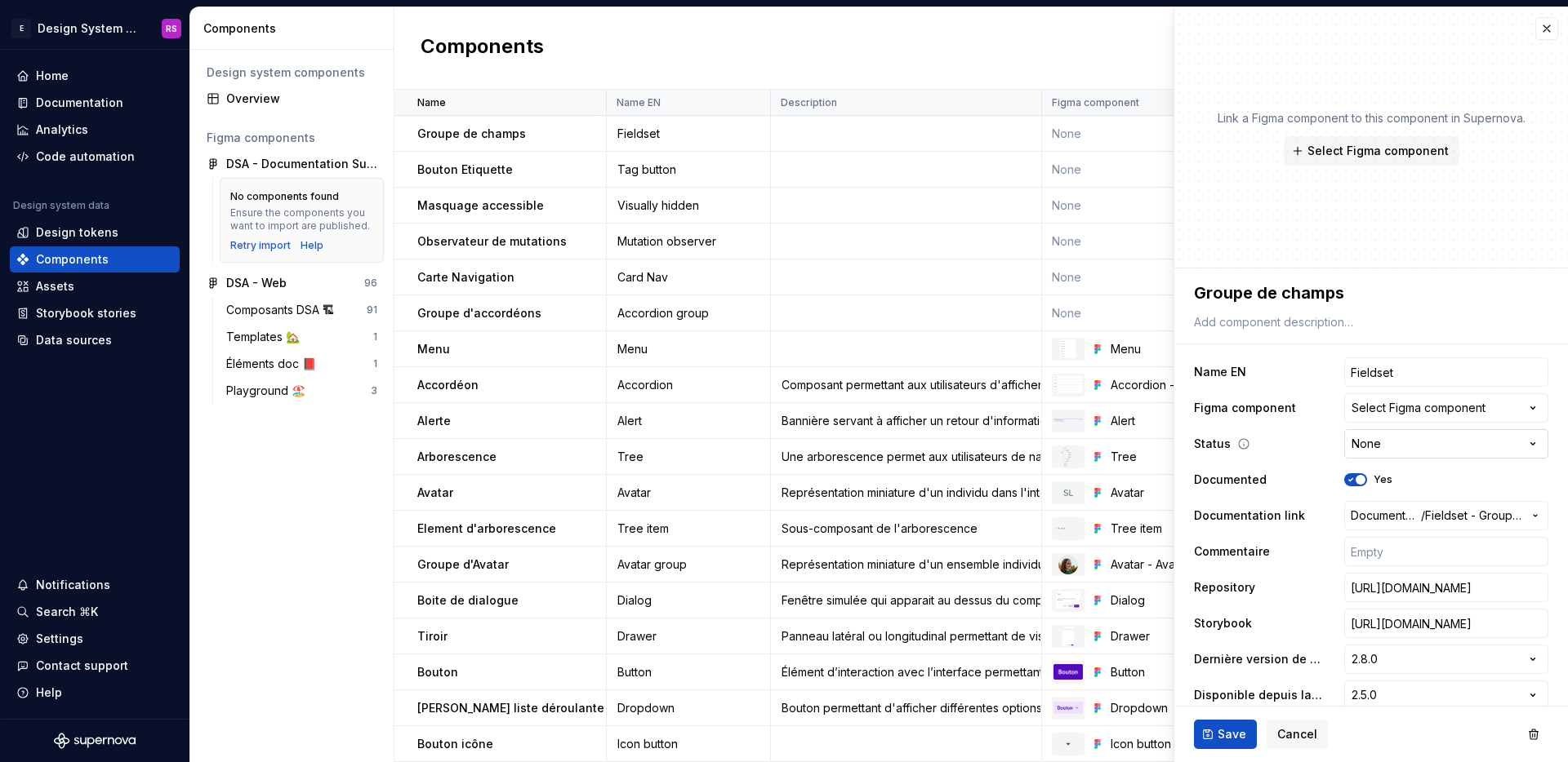
click at [1352, 447] on html "E Design System de l'Autonomie RS Home Documentation Analytics Code automation …" at bounding box center [784, 381] width 1568 height 762
type textarea "*"
select select "**********"
click at [1235, 736] on span "Save" at bounding box center [1232, 734] width 29 height 16
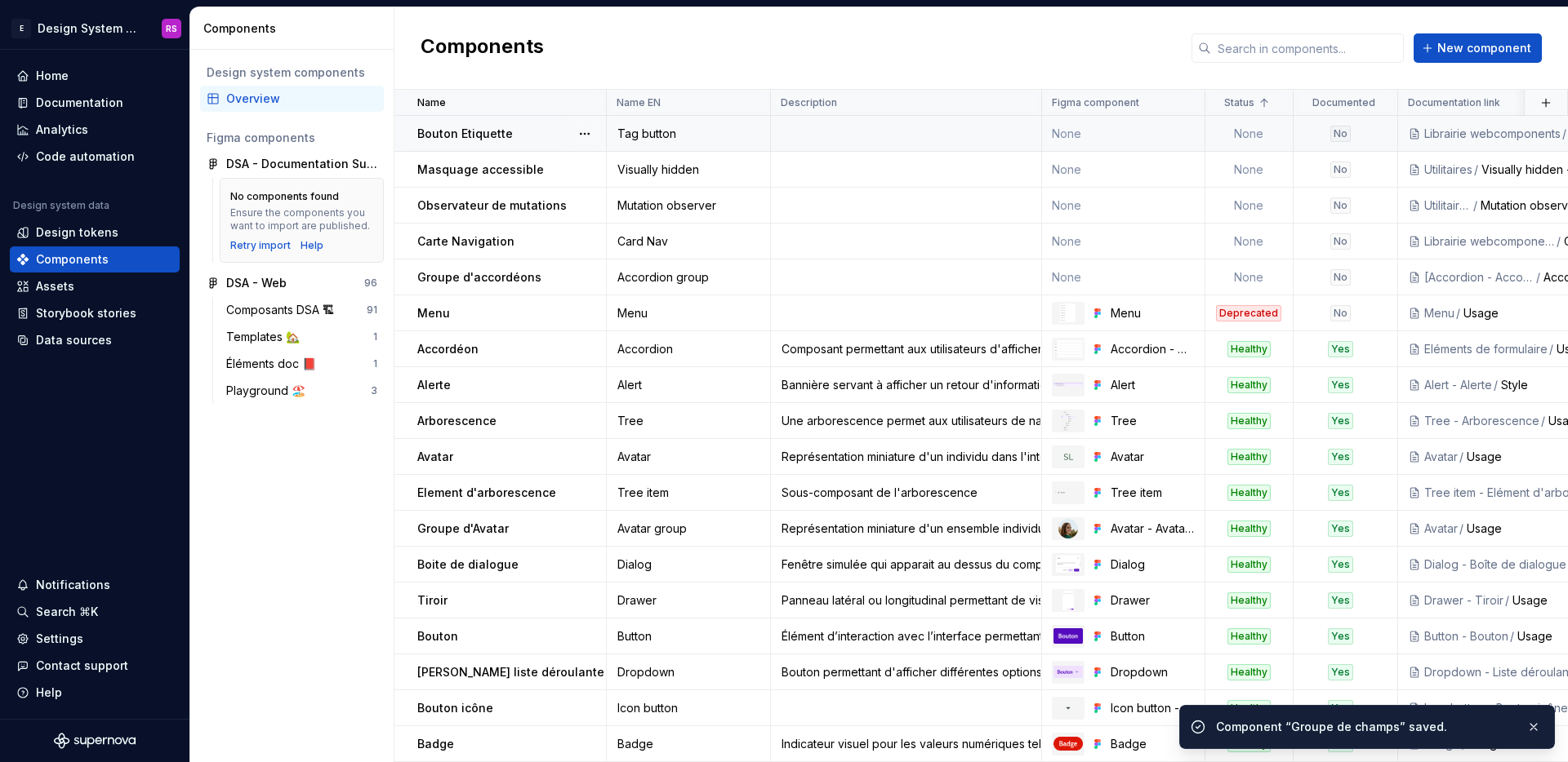
click at [1258, 137] on td "None" at bounding box center [1248, 134] width 88 height 36
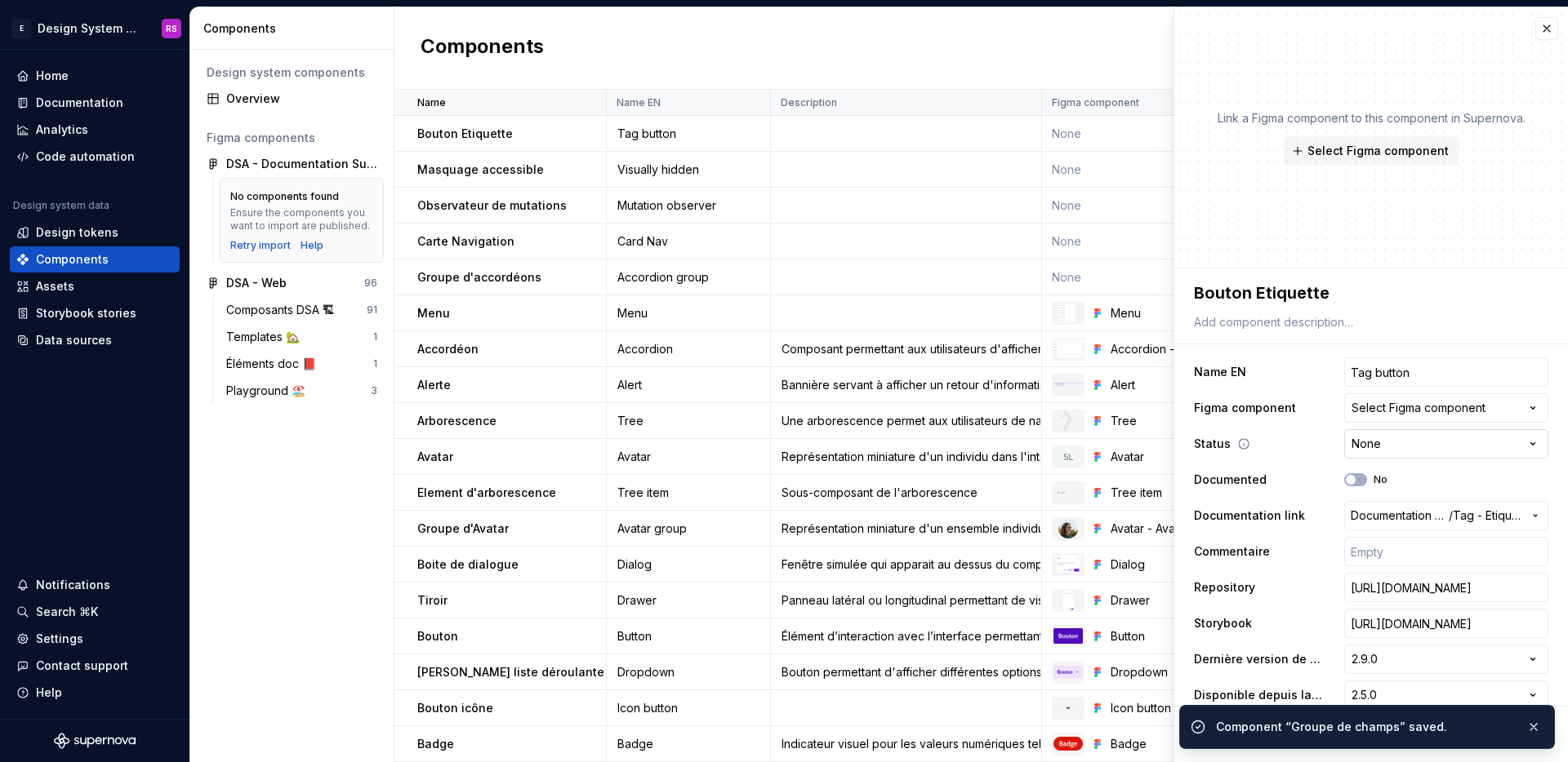
click at [1343, 453] on html "E Design System de l'Autonomie RS Home Documentation Analytics Code automation …" at bounding box center [784, 381] width 1568 height 762
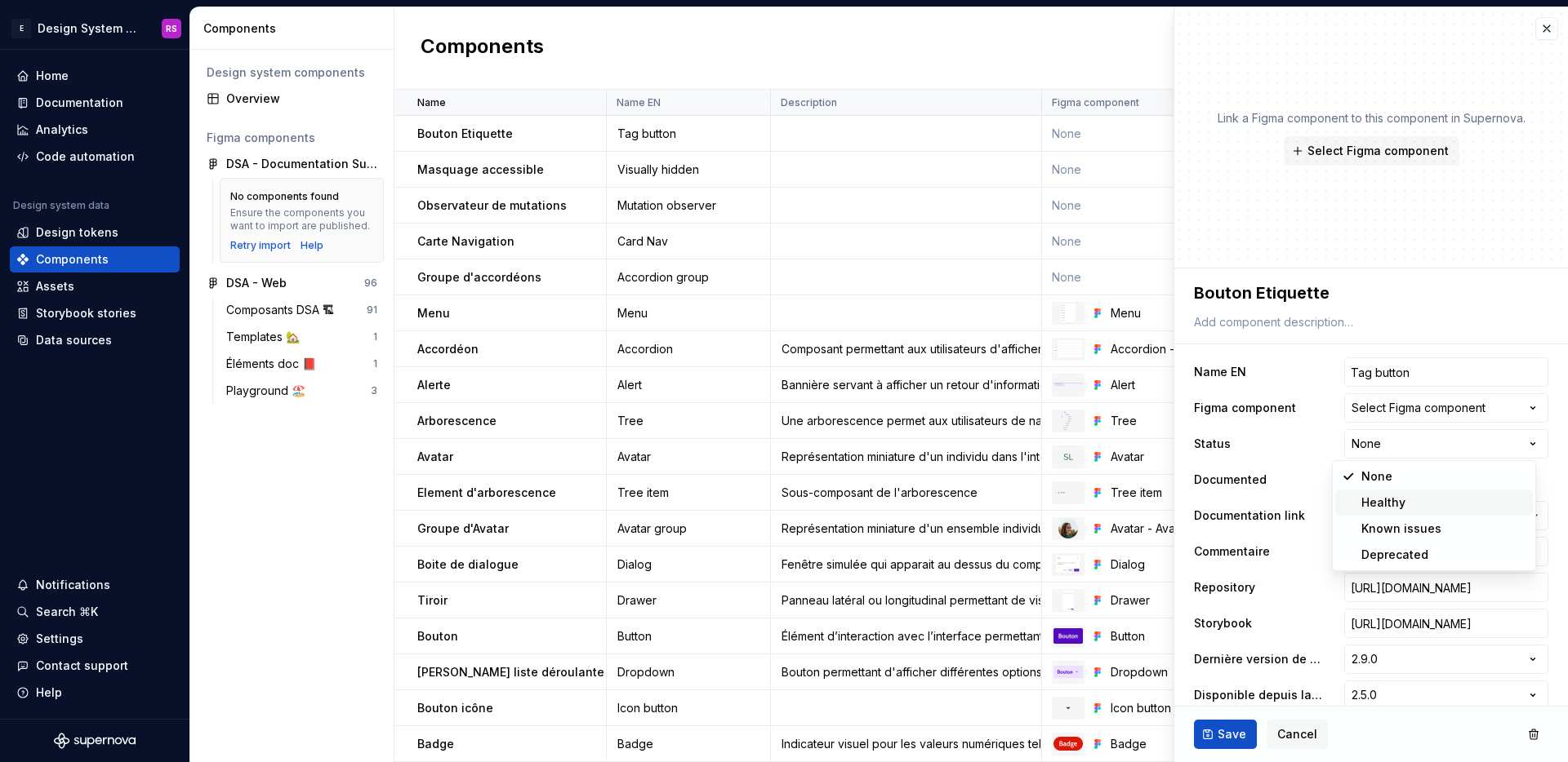
type textarea "*"
select select "**********"
click at [1219, 734] on span "Save" at bounding box center [1232, 734] width 29 height 16
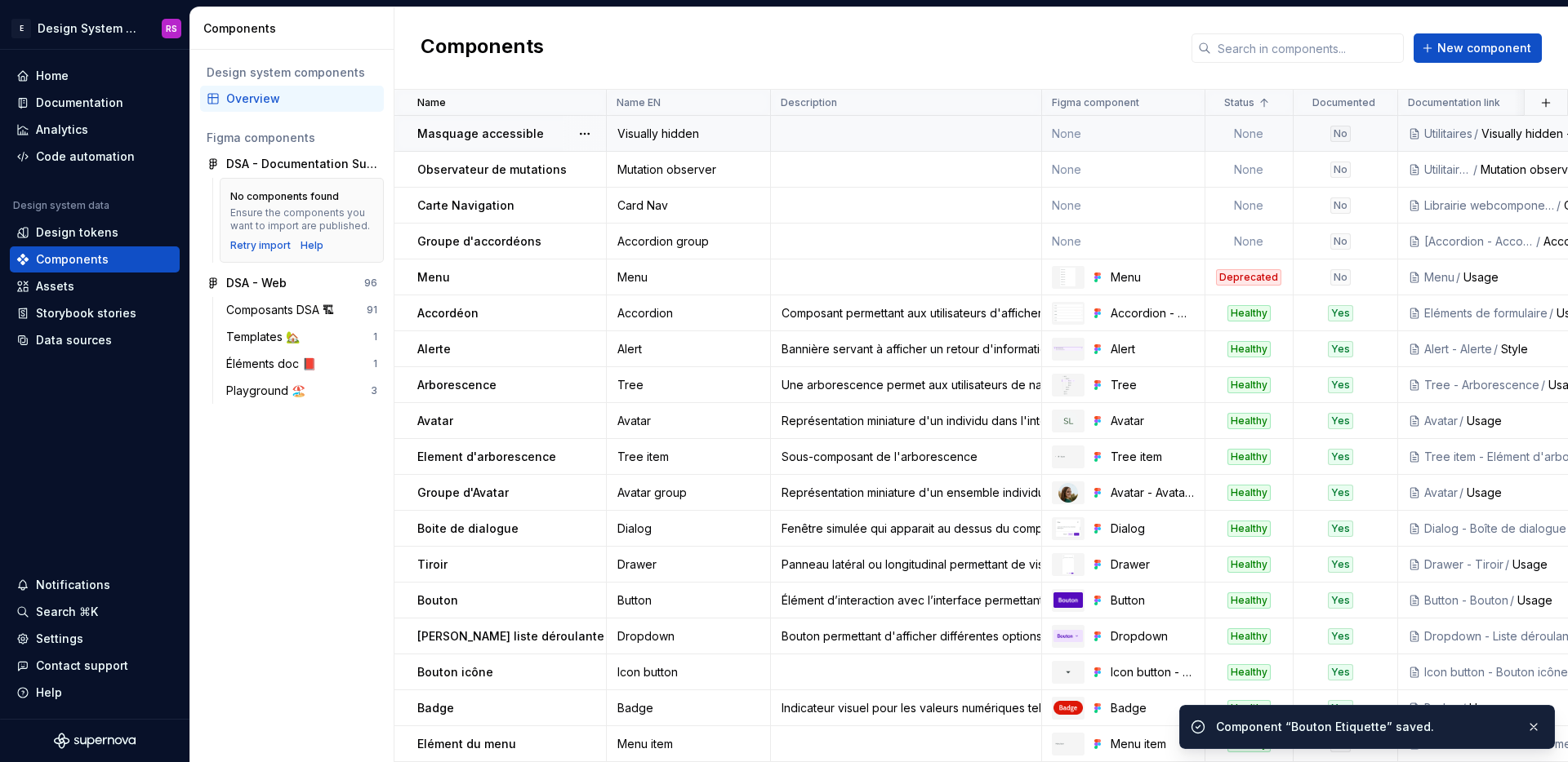
click at [1245, 140] on td "None" at bounding box center [1248, 134] width 88 height 36
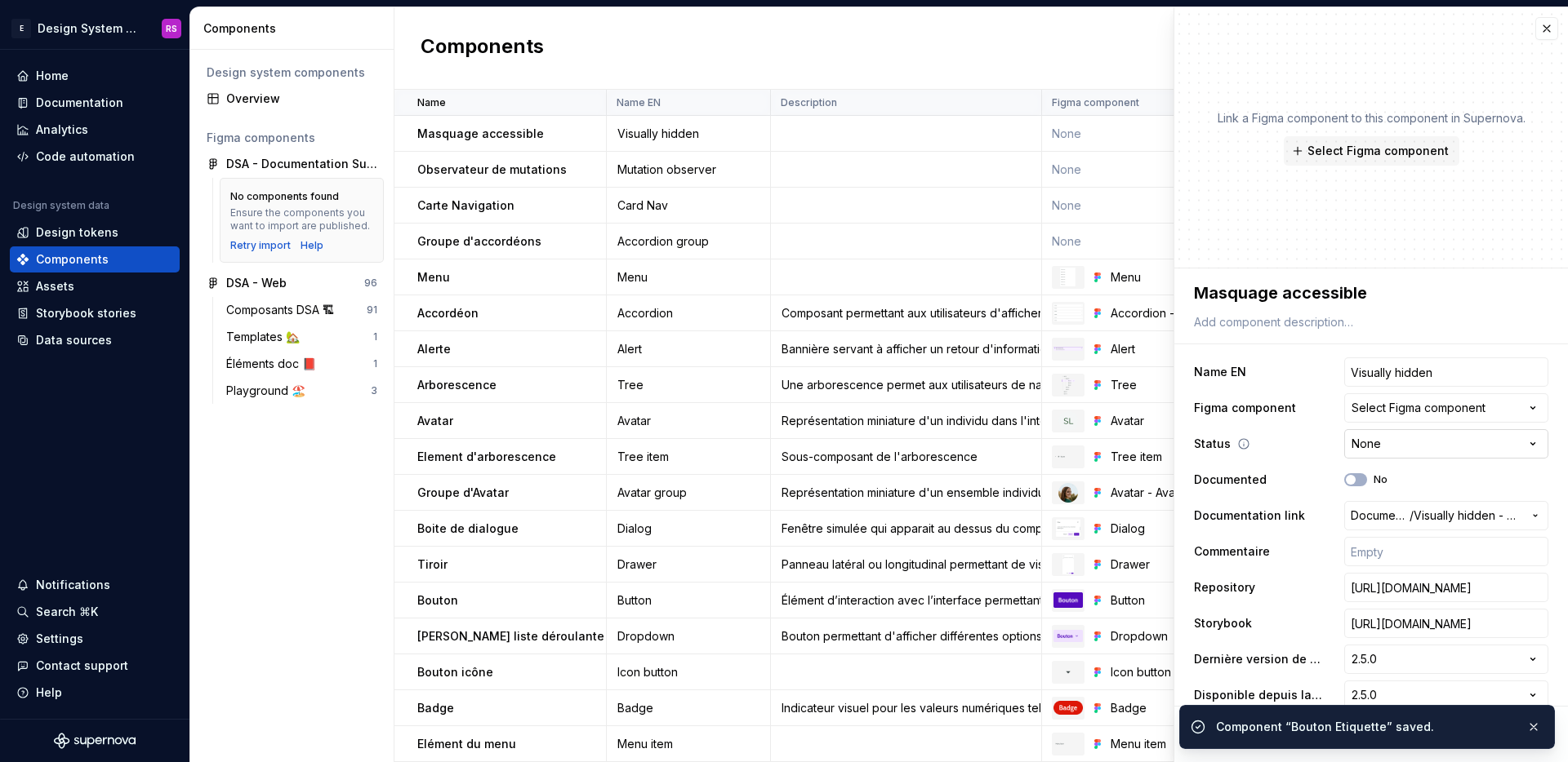
click at [1371, 444] on html "E Design System de l'Autonomie RS Home Documentation Analytics Code automation …" at bounding box center [784, 381] width 1568 height 762
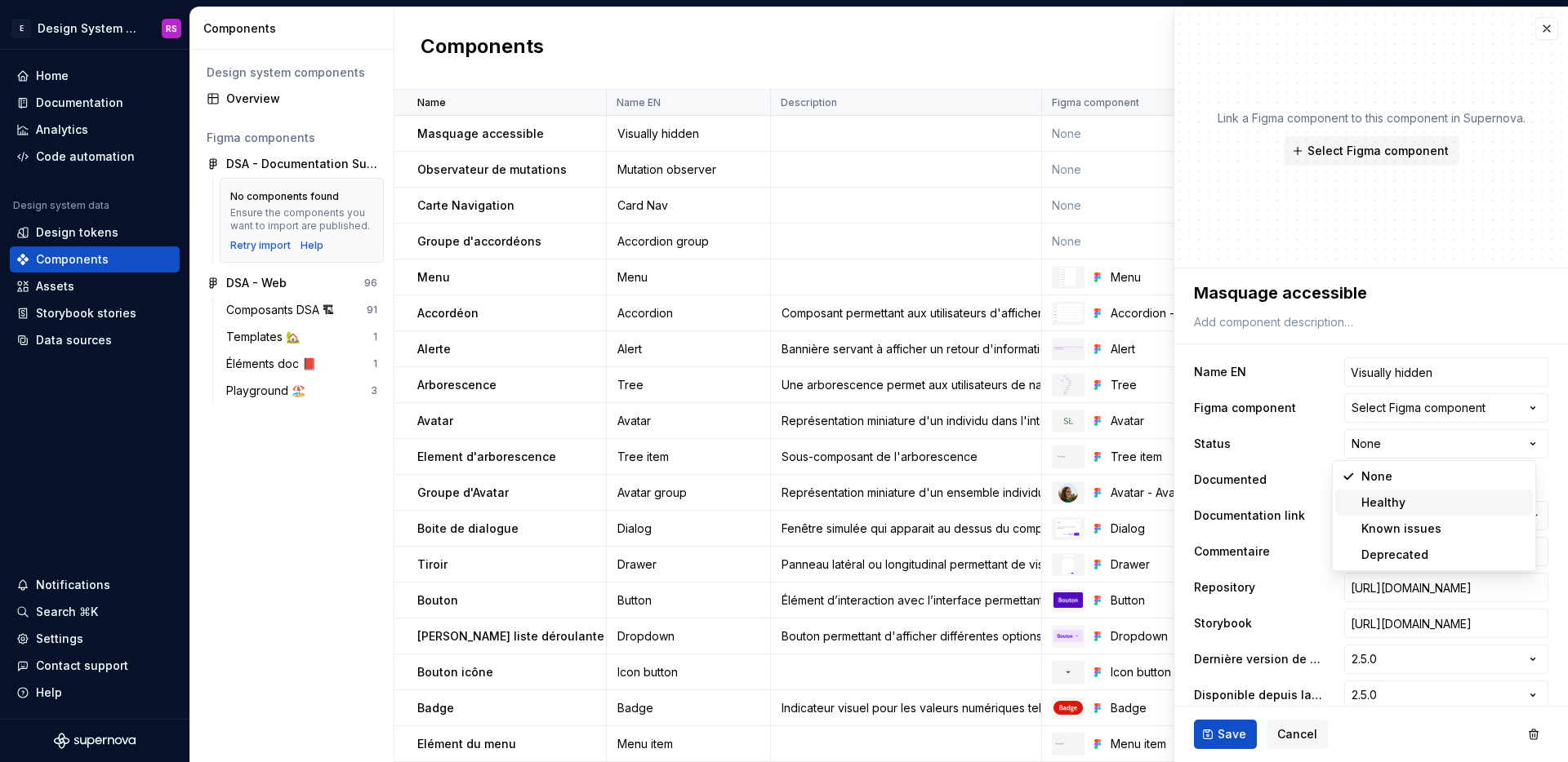
type textarea "*"
select select "**********"
click at [1222, 734] on span "Save" at bounding box center [1232, 734] width 29 height 16
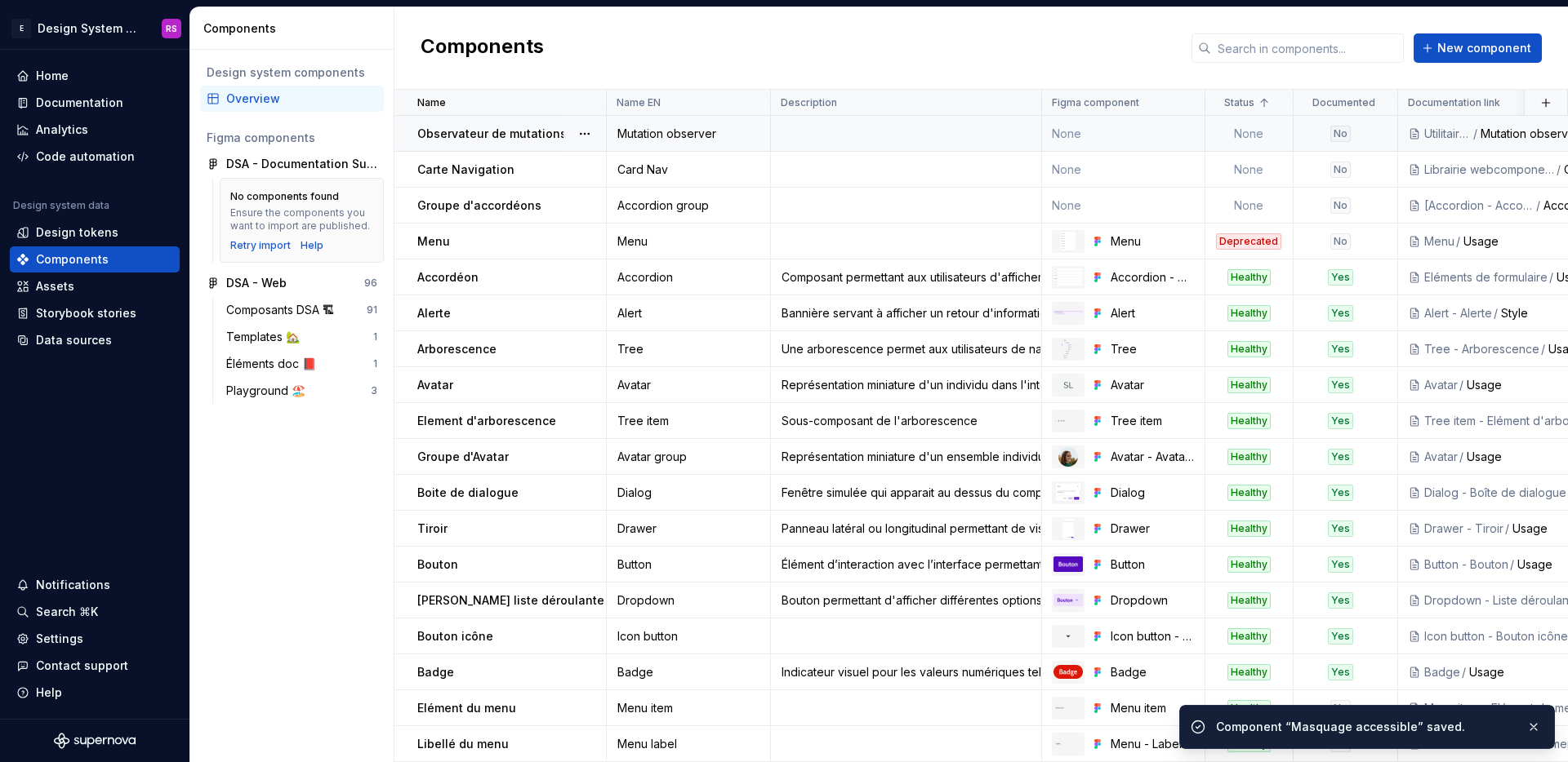
click at [1275, 140] on td "None" at bounding box center [1248, 134] width 88 height 36
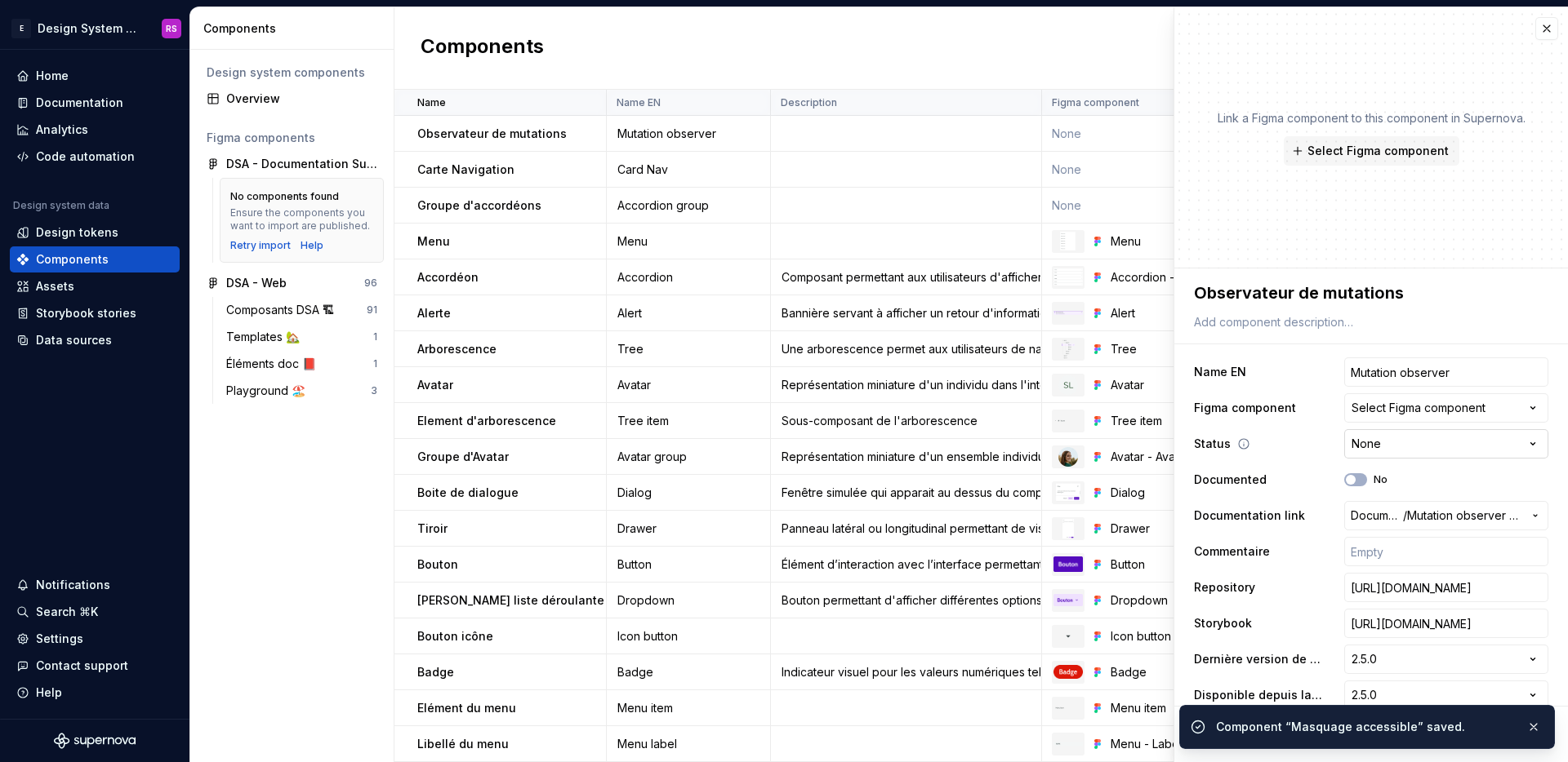
click at [1388, 435] on html "E Design System de l'Autonomie RS Home Documentation Analytics Code automation …" at bounding box center [784, 381] width 1568 height 762
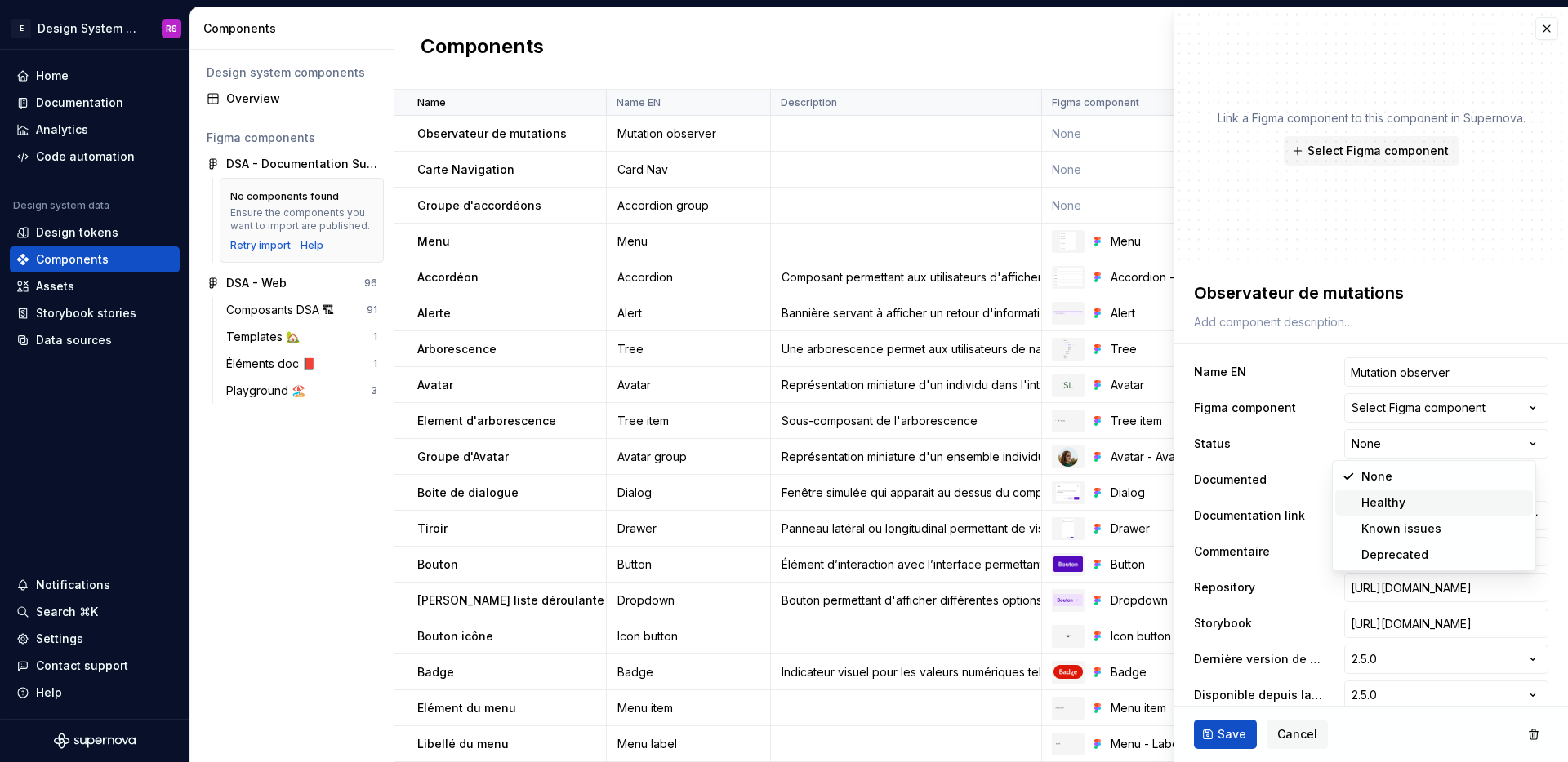
type textarea "*"
select select "**********"
click at [1247, 725] on button "Save" at bounding box center [1225, 735] width 63 height 30
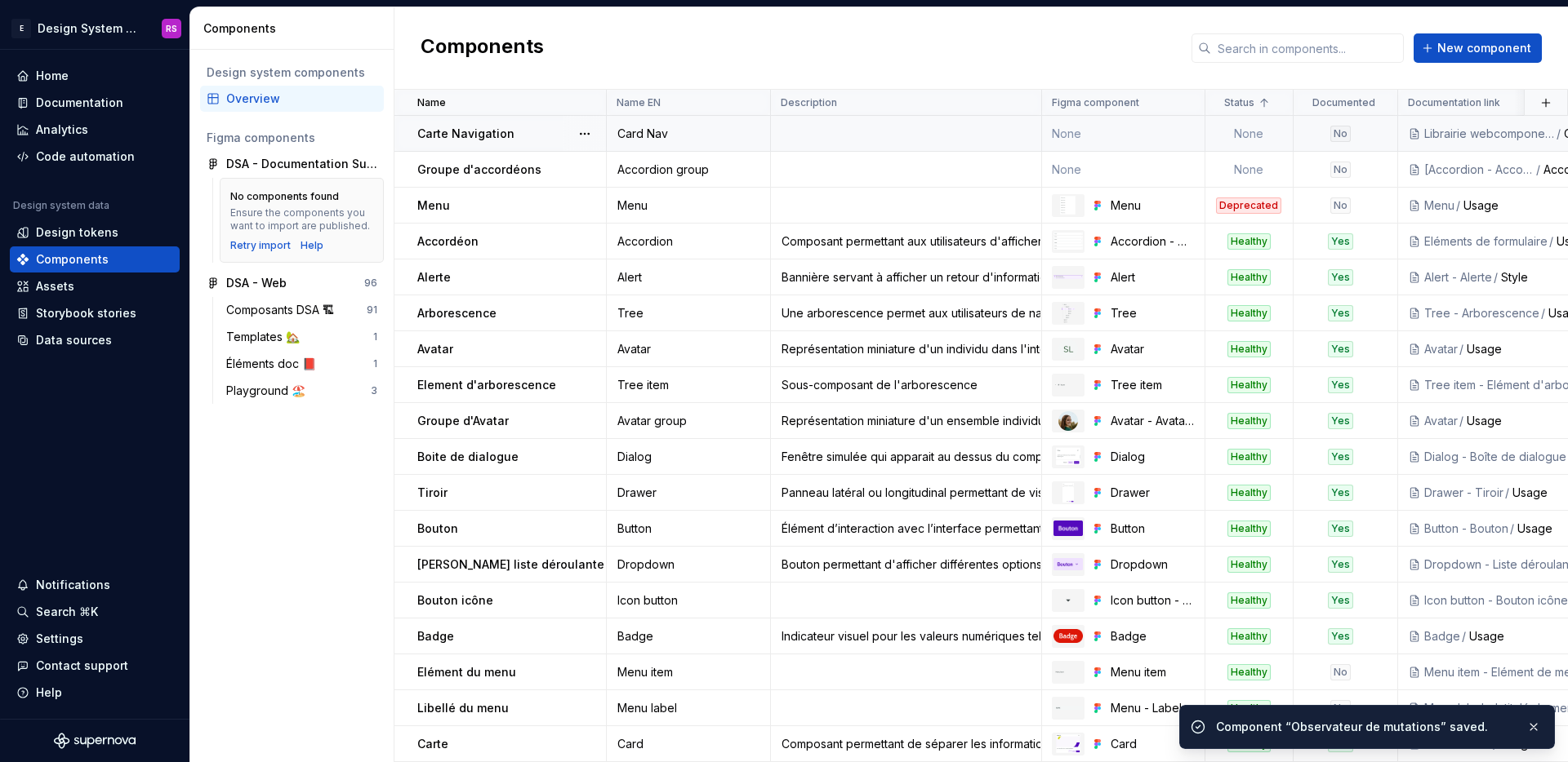
click at [1260, 143] on td "None" at bounding box center [1248, 134] width 88 height 36
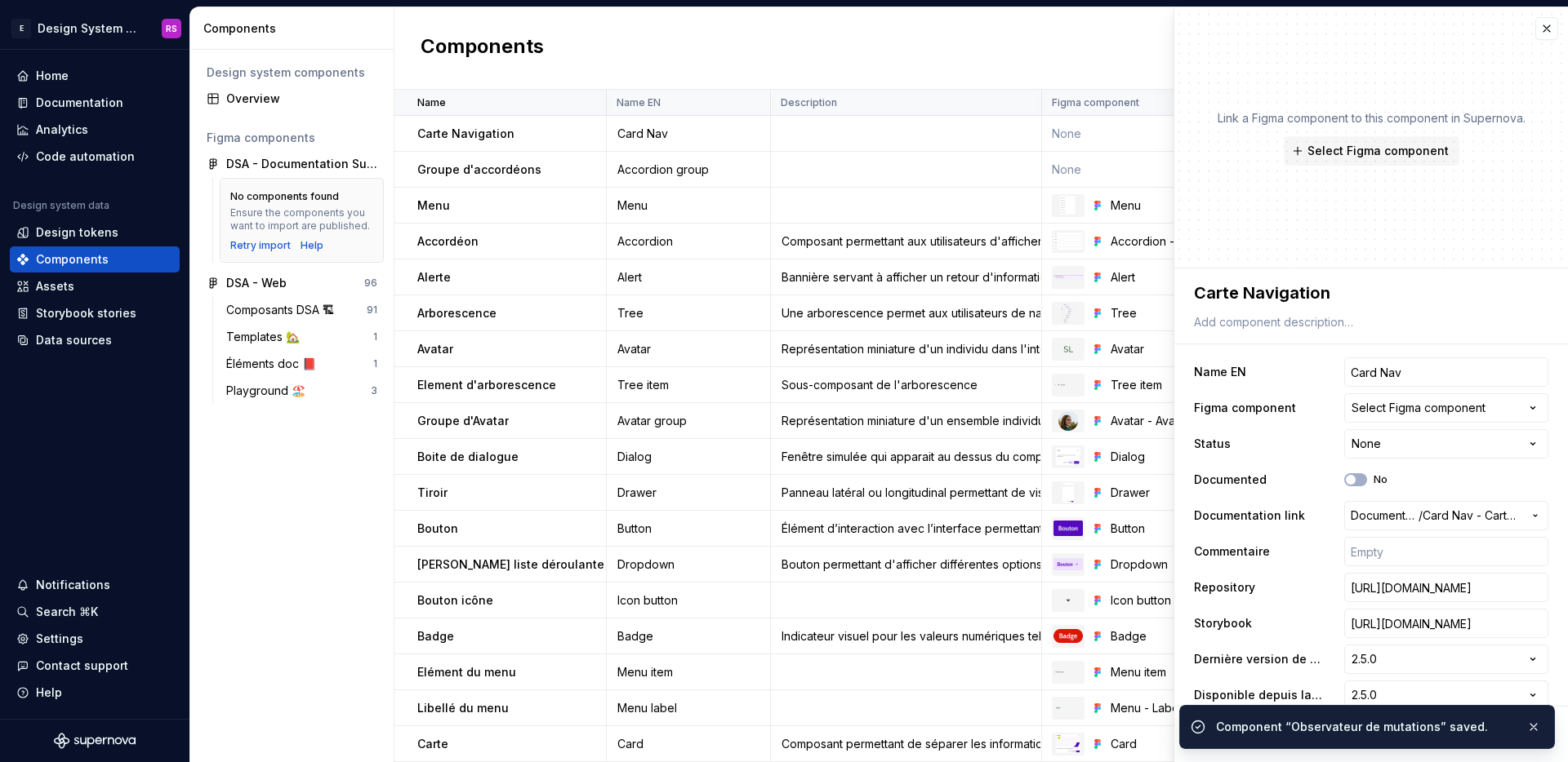
click at [1380, 458] on div "**********" at bounding box center [1371, 534] width 354 height 359
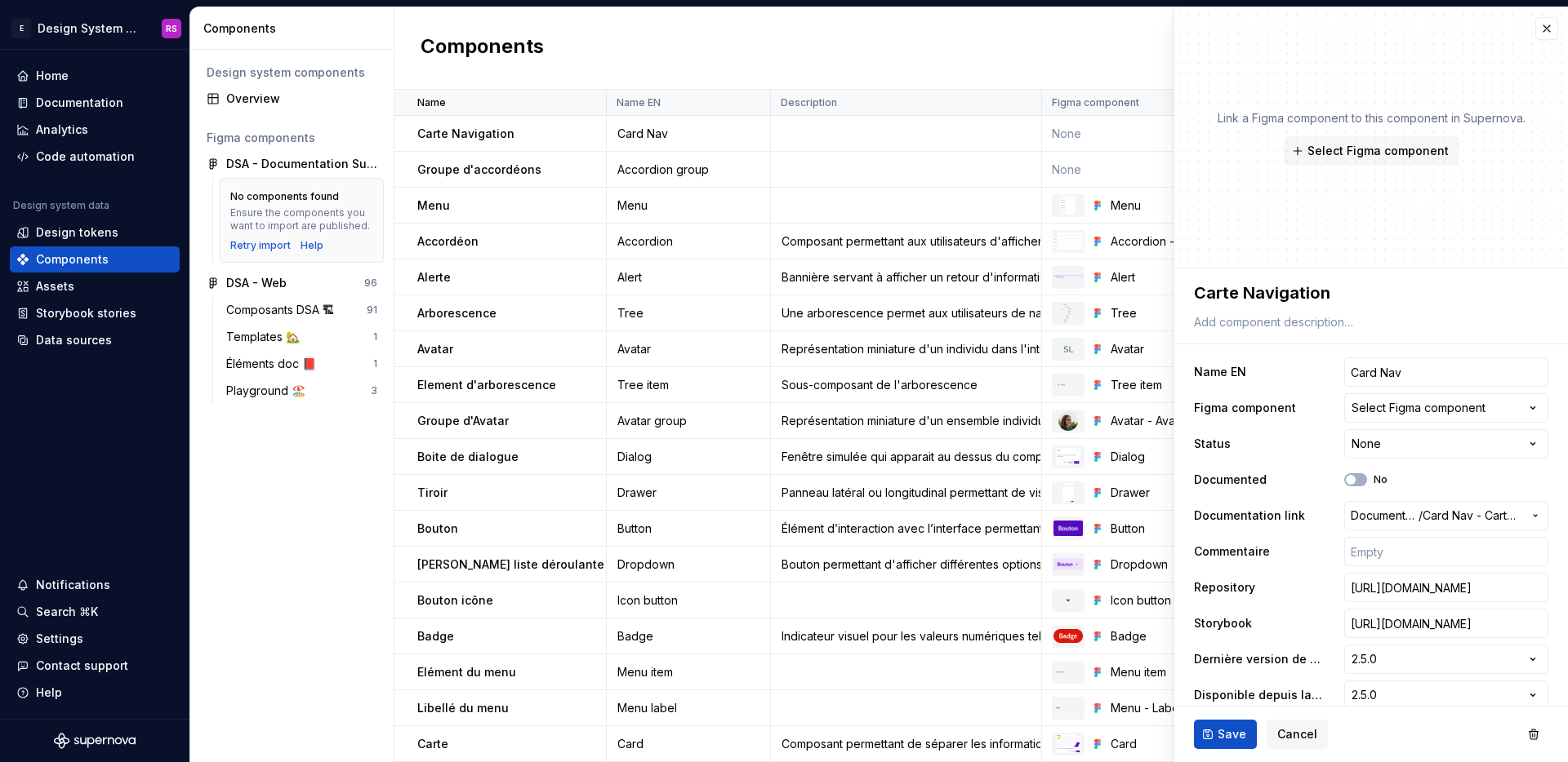
type textarea "*"
click at [1393, 444] on html "E Design System de l'Autonomie RS Home Documentation Analytics Code automation …" at bounding box center [784, 381] width 1568 height 762
select select "**********"
click at [1239, 746] on button "Save" at bounding box center [1225, 735] width 63 height 30
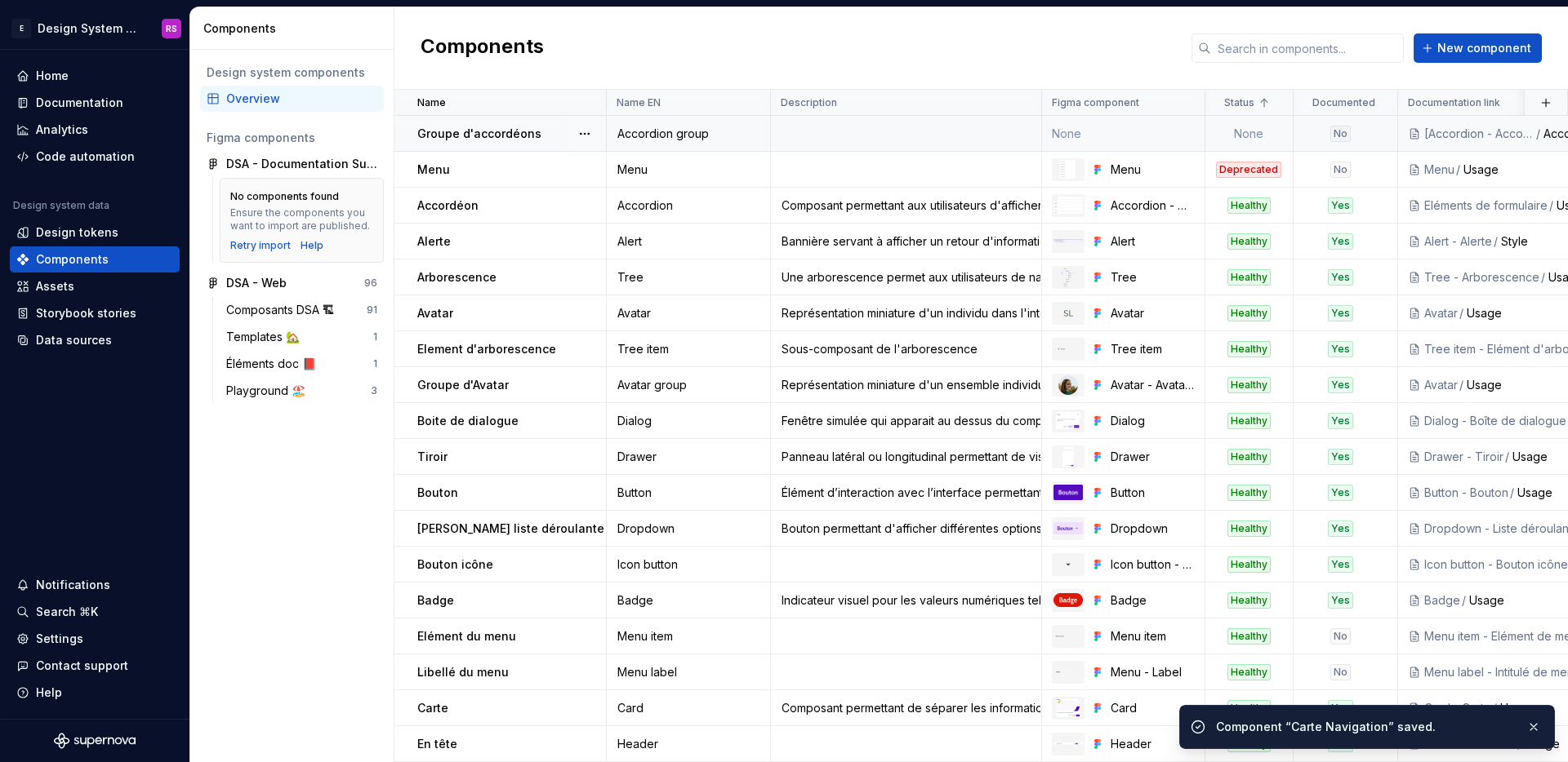
click at [1264, 132] on td "None" at bounding box center [1248, 134] width 88 height 36
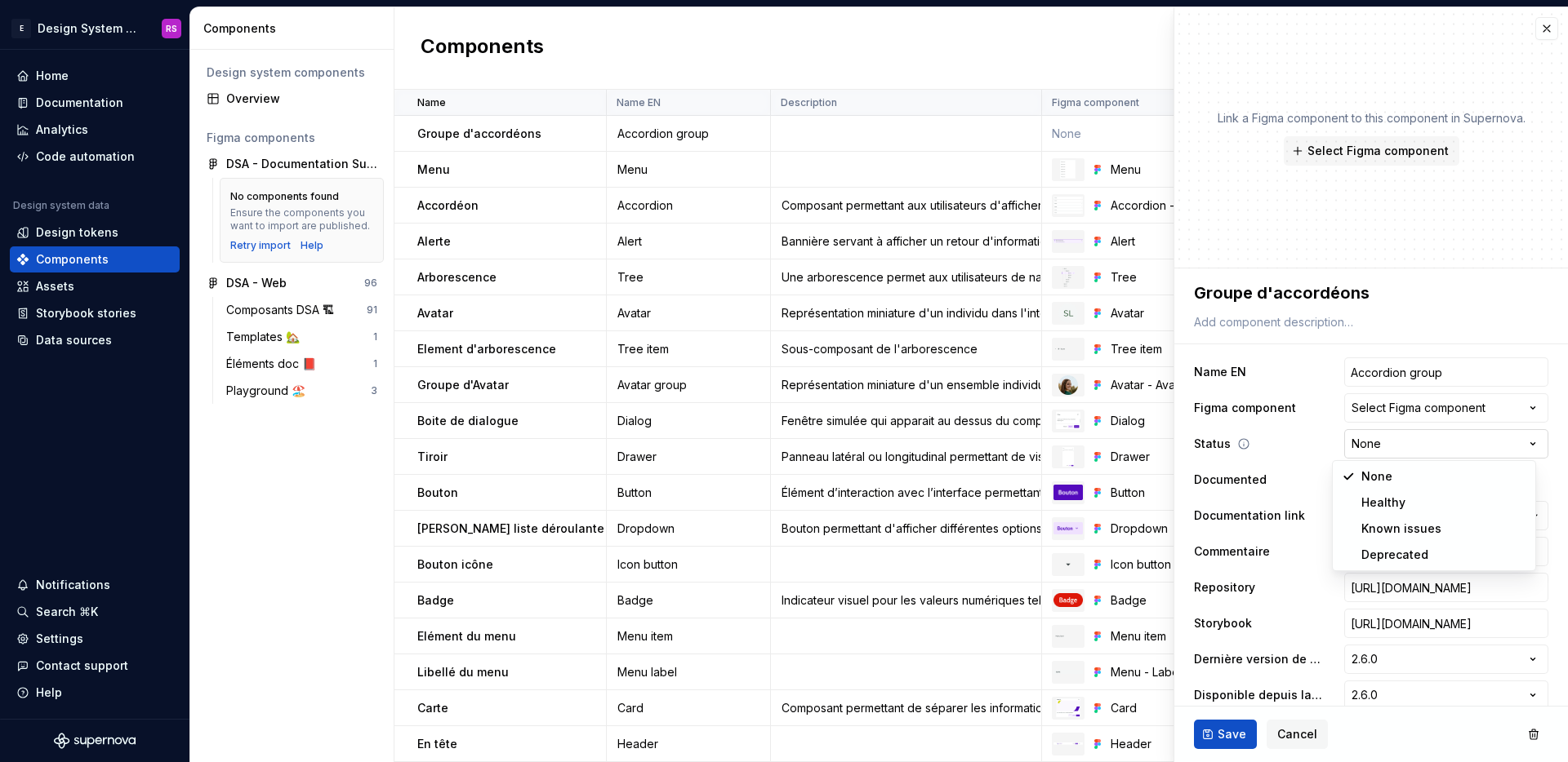
click at [1354, 439] on html "E Design System de l'Autonomie RS Home Documentation Analytics Code automation …" at bounding box center [784, 381] width 1568 height 762
type textarea "*"
select select "**********"
click at [1241, 727] on span "Save" at bounding box center [1232, 734] width 29 height 16
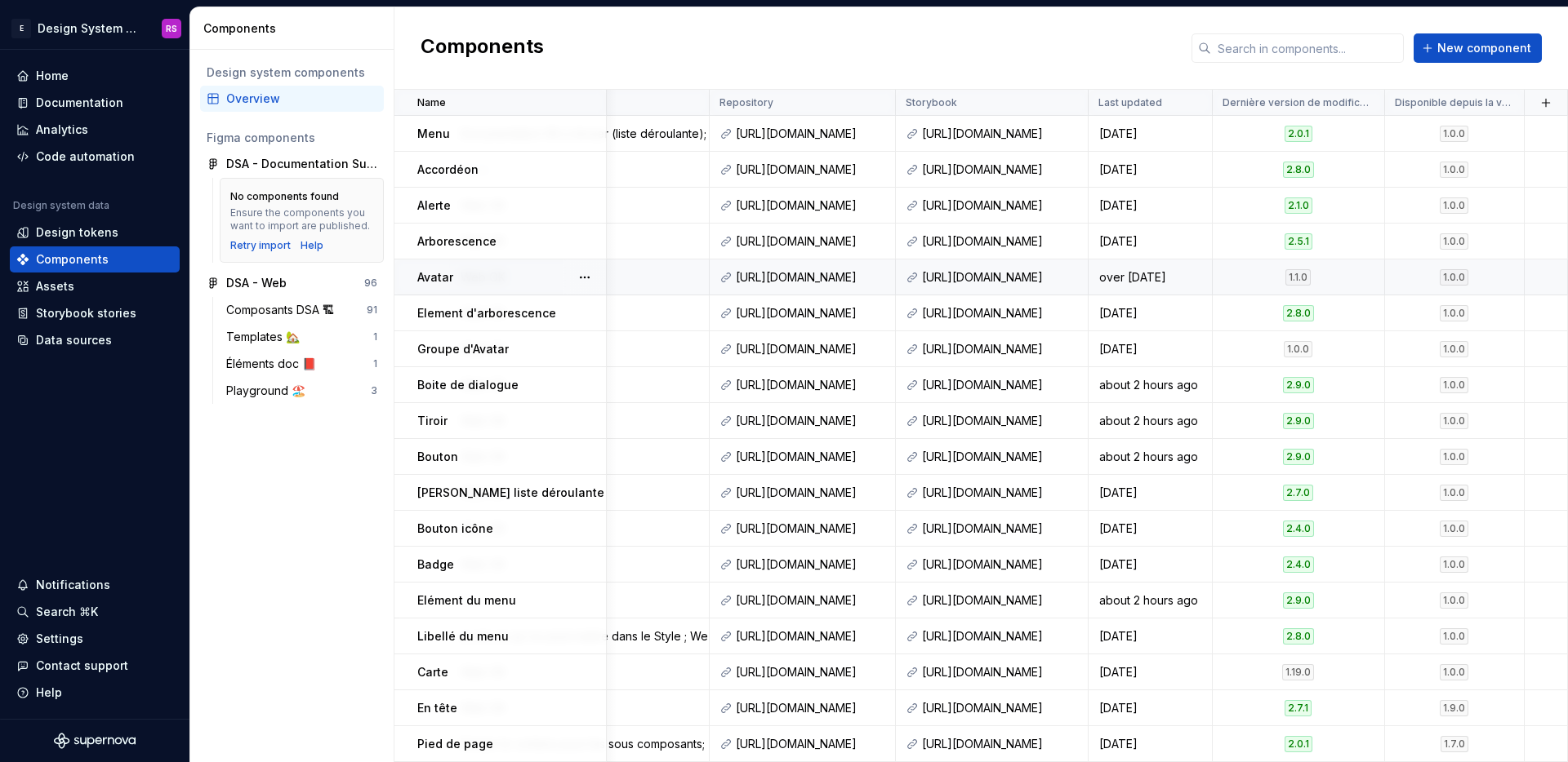
scroll to position [0, 1295]
click at [786, 71] on div "Components New component" at bounding box center [980, 48] width 1173 height 82
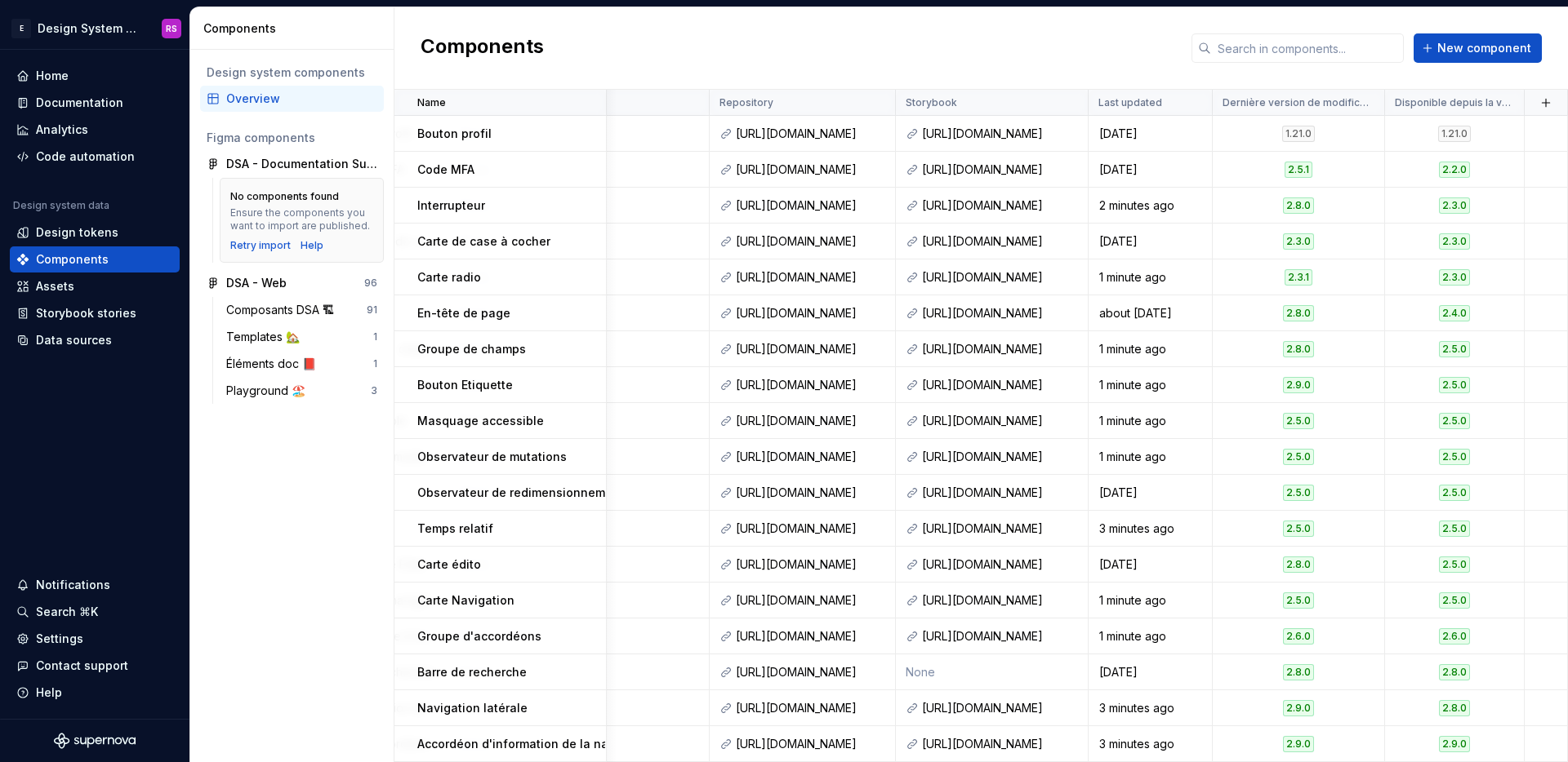
scroll to position [2774, 1295]
click at [984, 661] on td "None" at bounding box center [992, 673] width 193 height 36
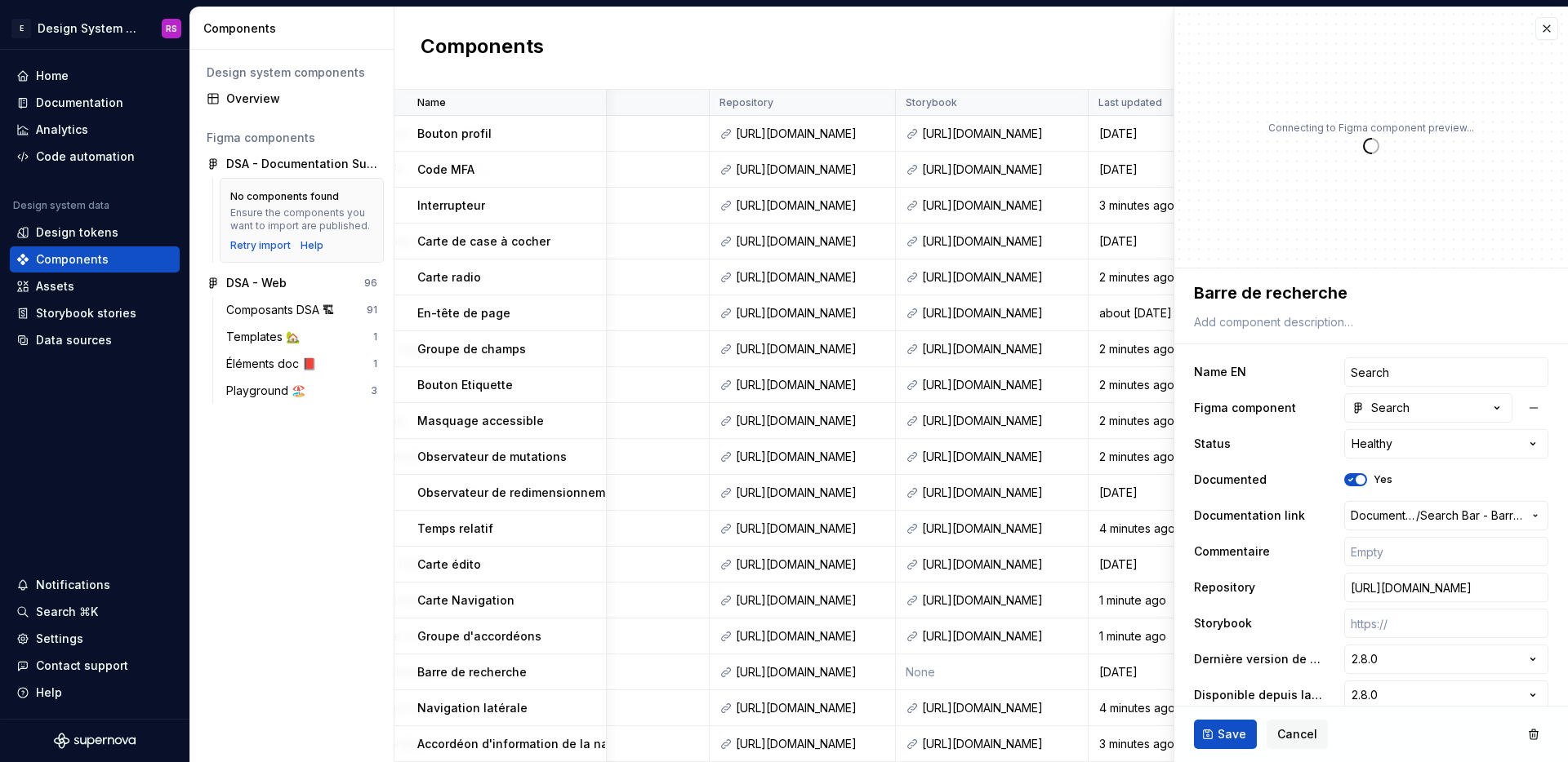
click at [1373, 558] on input "text" at bounding box center [1446, 552] width 204 height 30
click at [1384, 615] on input "text" at bounding box center [1446, 624] width 204 height 30
paste input "[URL][DOMAIN_NAME]"
type textarea "*"
type input "[URL][DOMAIN_NAME]"
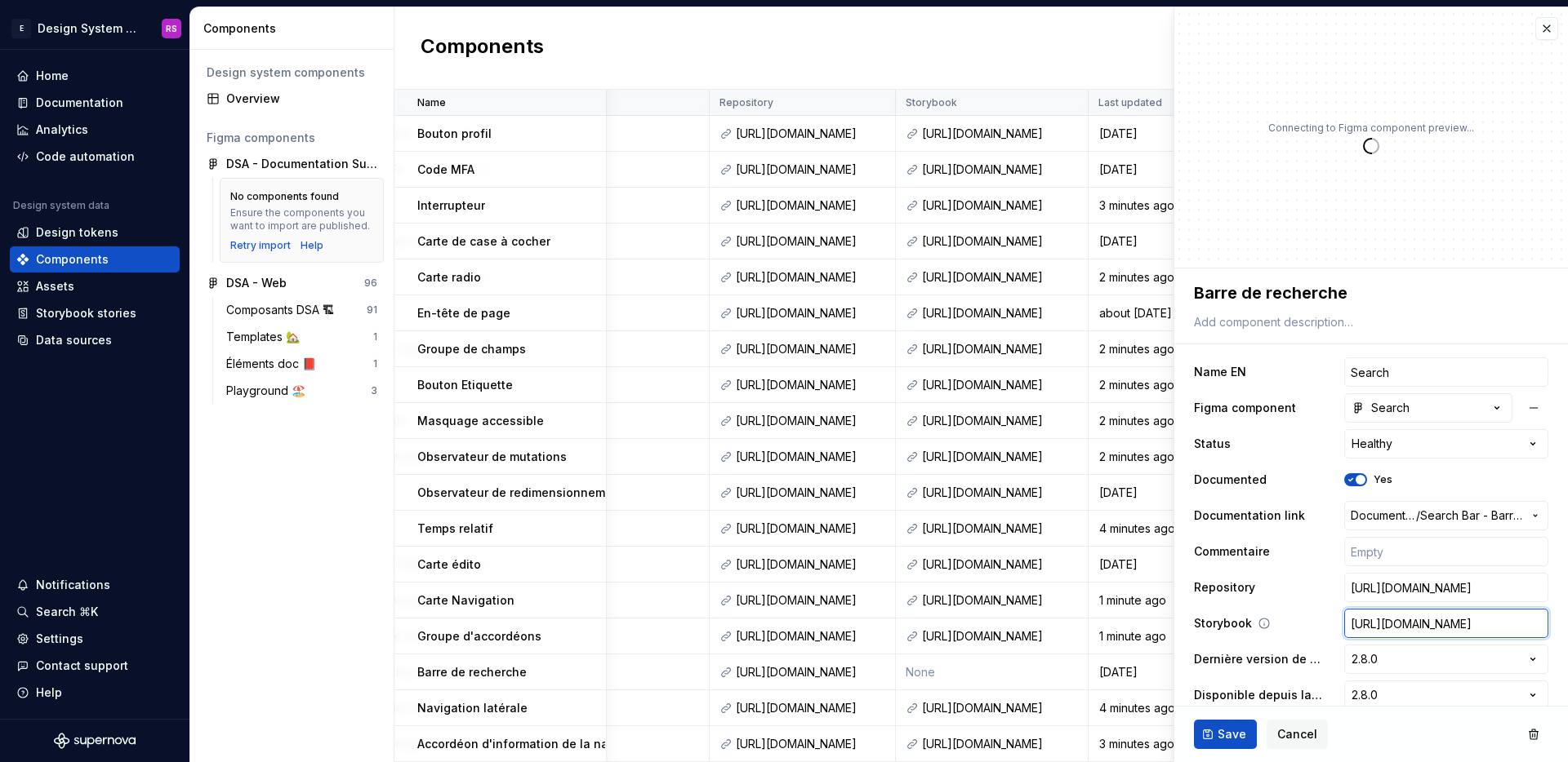
scroll to position [0, 412]
type textarea "*"
type input "[URL][DOMAIN_NAME]"
click at [1236, 735] on span "Save" at bounding box center [1232, 734] width 29 height 16
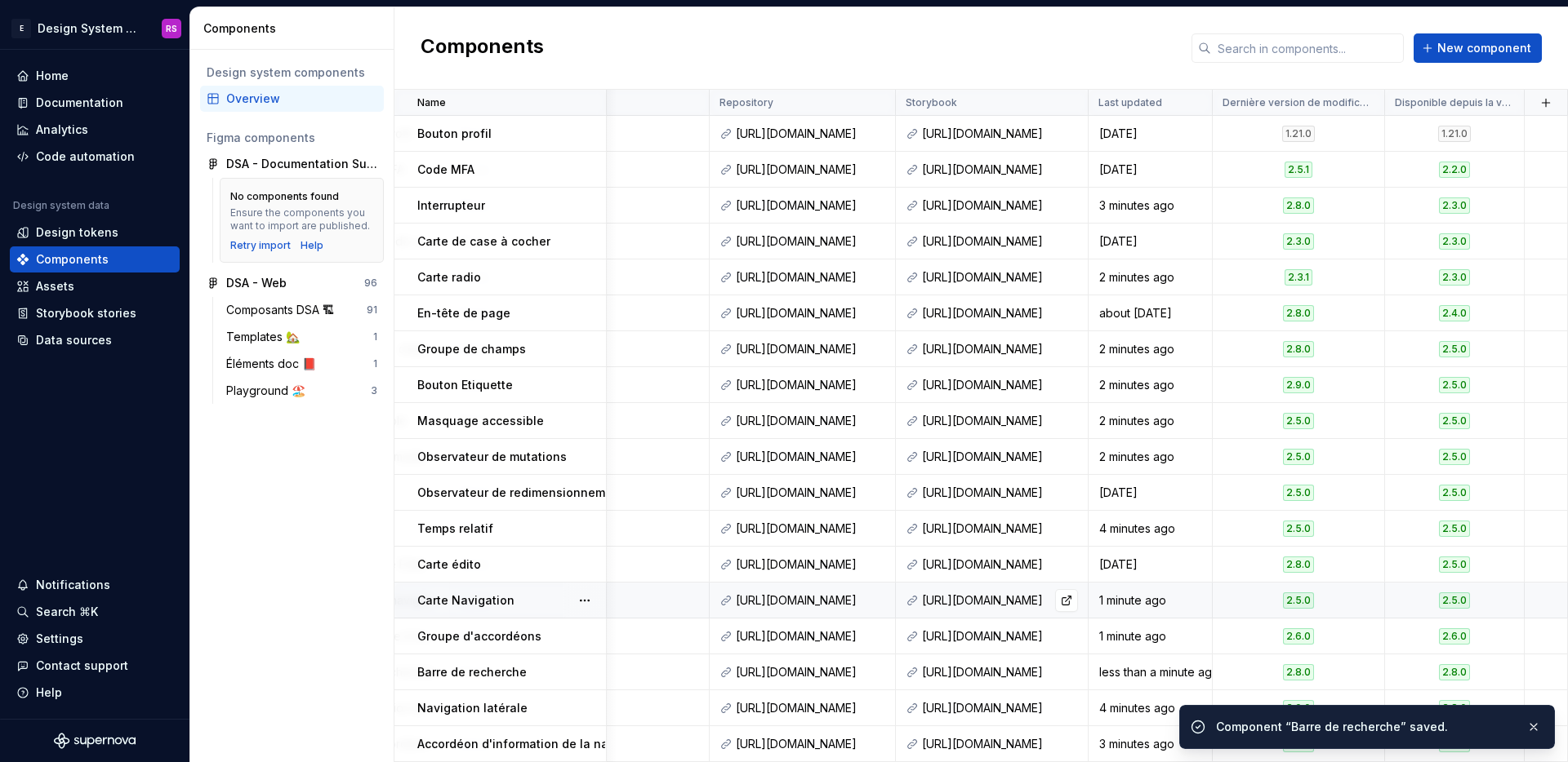
click at [1053, 582] on td "[URL][DOMAIN_NAME]" at bounding box center [992, 600] width 193 height 36
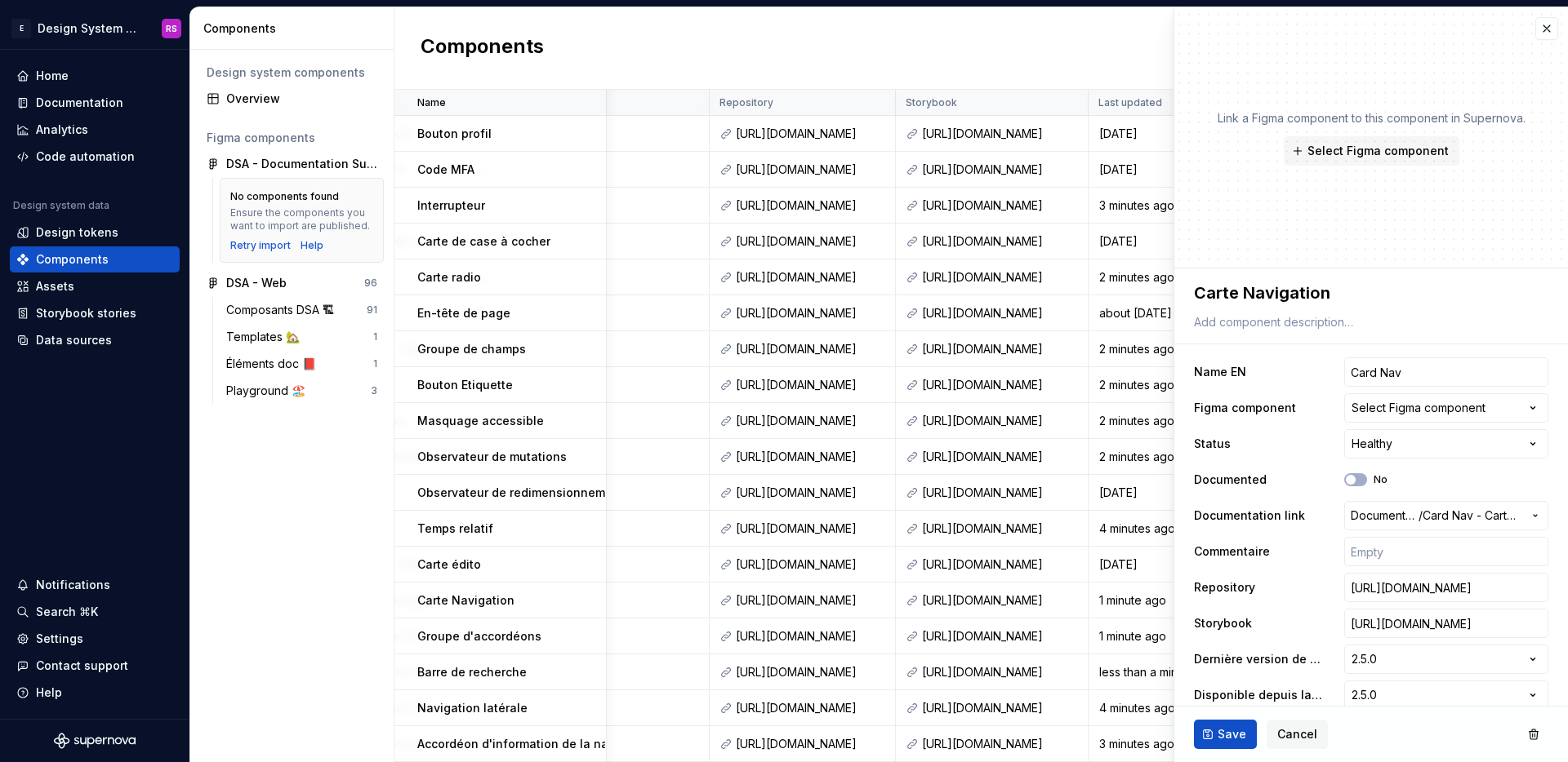
click at [1020, 77] on div "Components New component" at bounding box center [980, 48] width 1173 height 82
click at [1535, 26] on button "button" at bounding box center [1546, 28] width 23 height 23
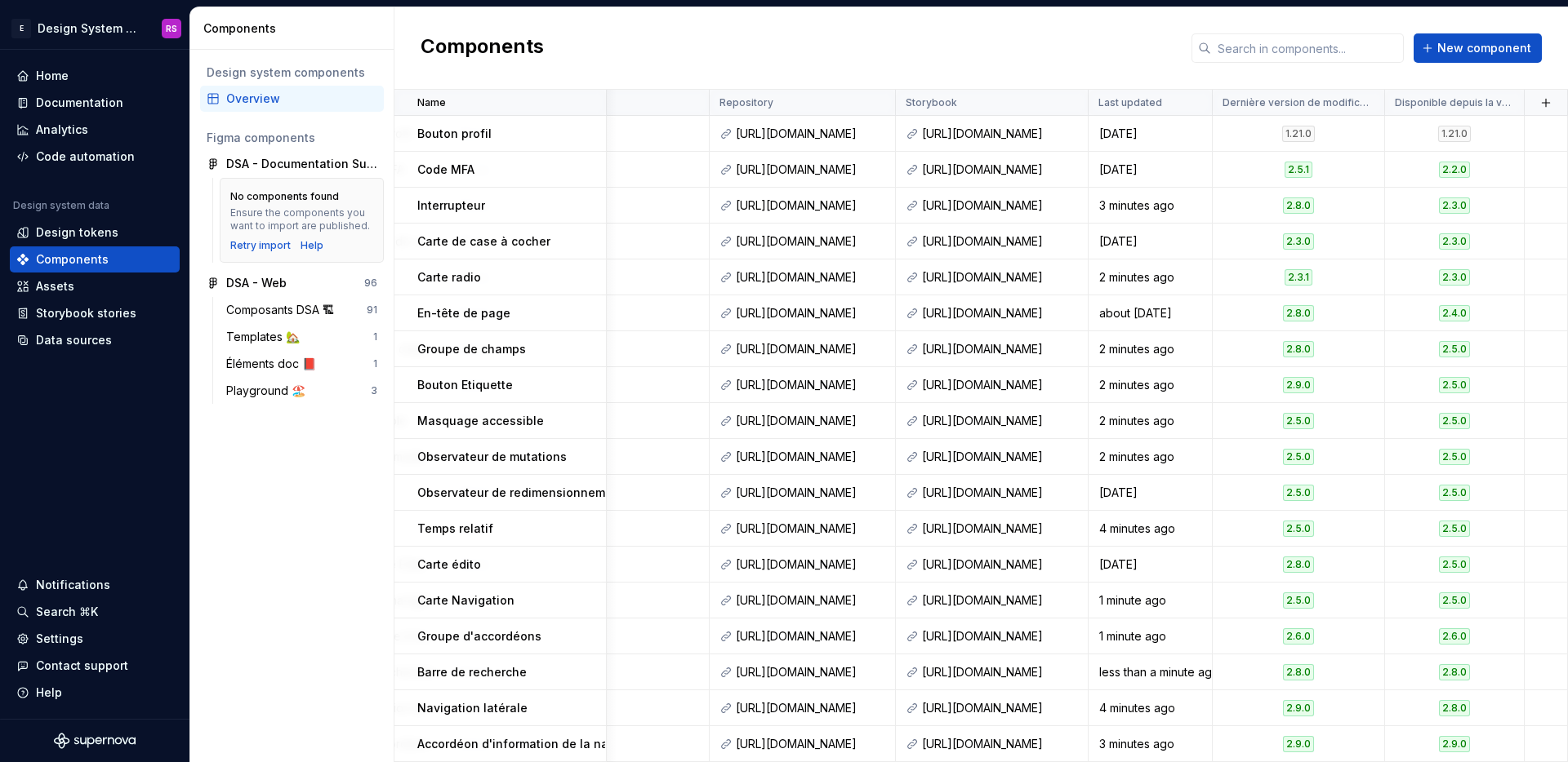
click at [1032, 59] on div "Components New component" at bounding box center [980, 48] width 1173 height 82
click at [1076, 104] on div at bounding box center [1082, 103] width 13 height 26
click at [297, 490] on div "Design system components Overview Figma components DSA - Documentation Supernov…" at bounding box center [292, 406] width 203 height 712
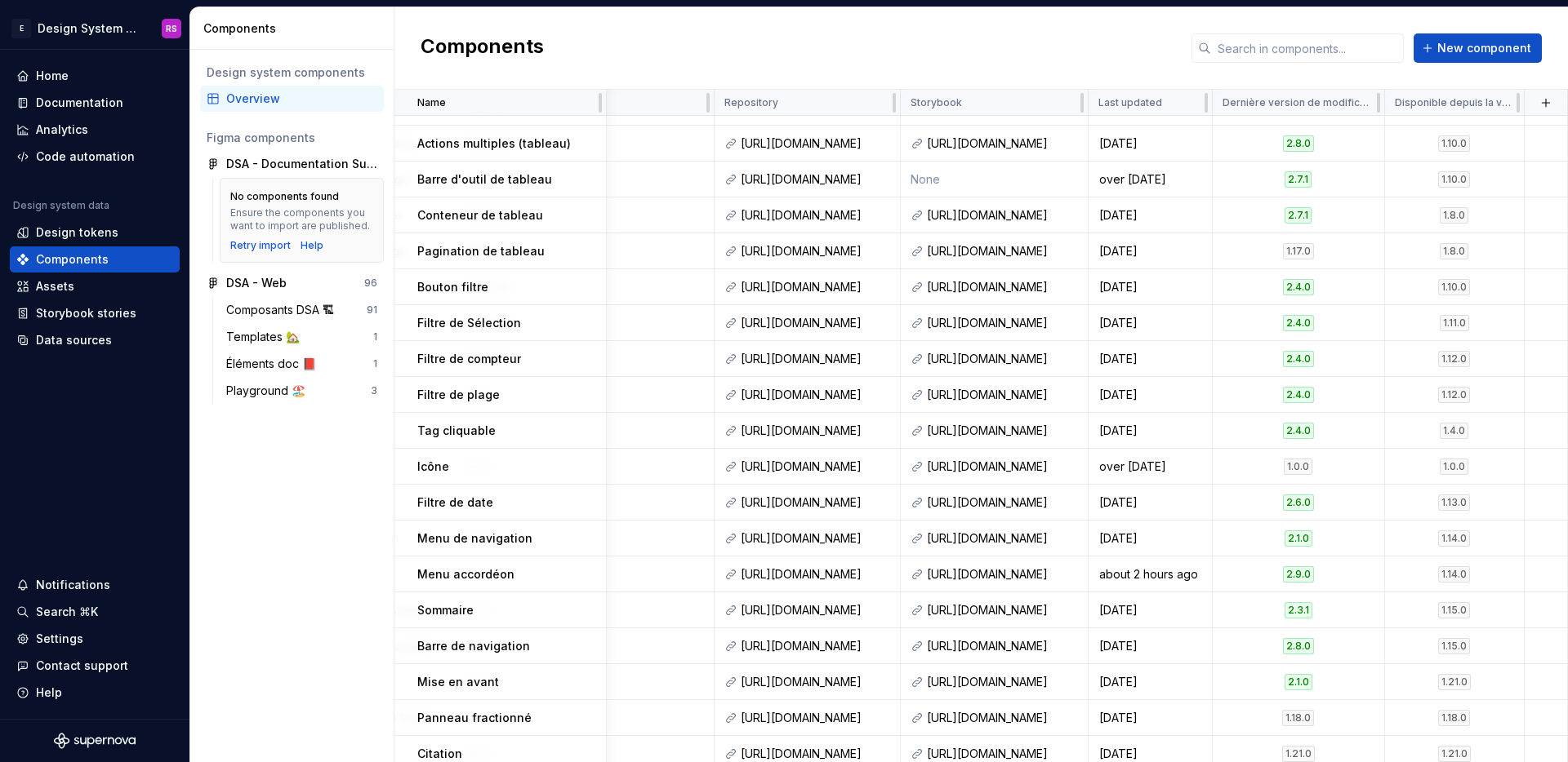
scroll to position [2056, 1290]
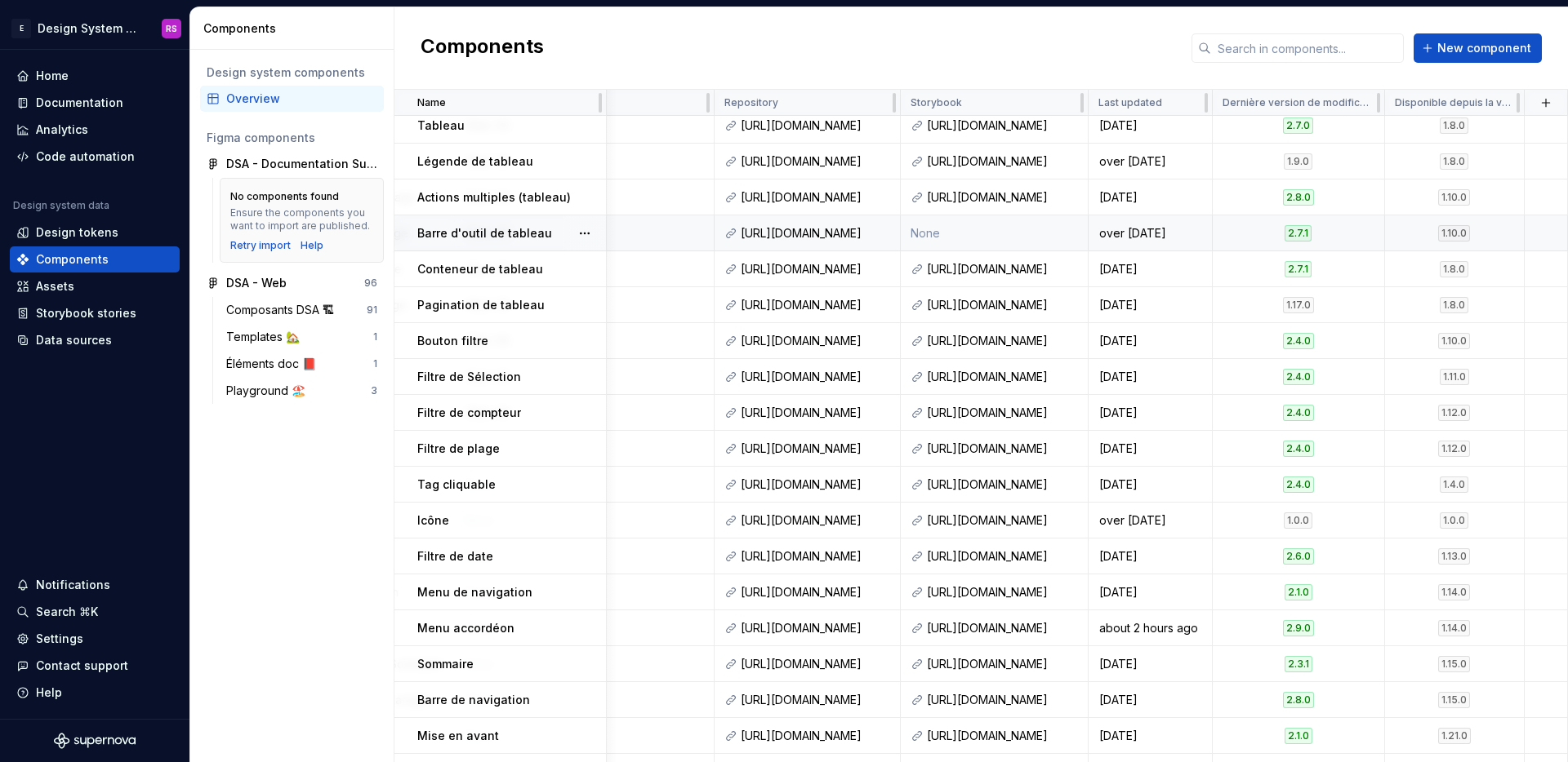
click at [1002, 242] on td "None" at bounding box center [993, 233] width 188 height 36
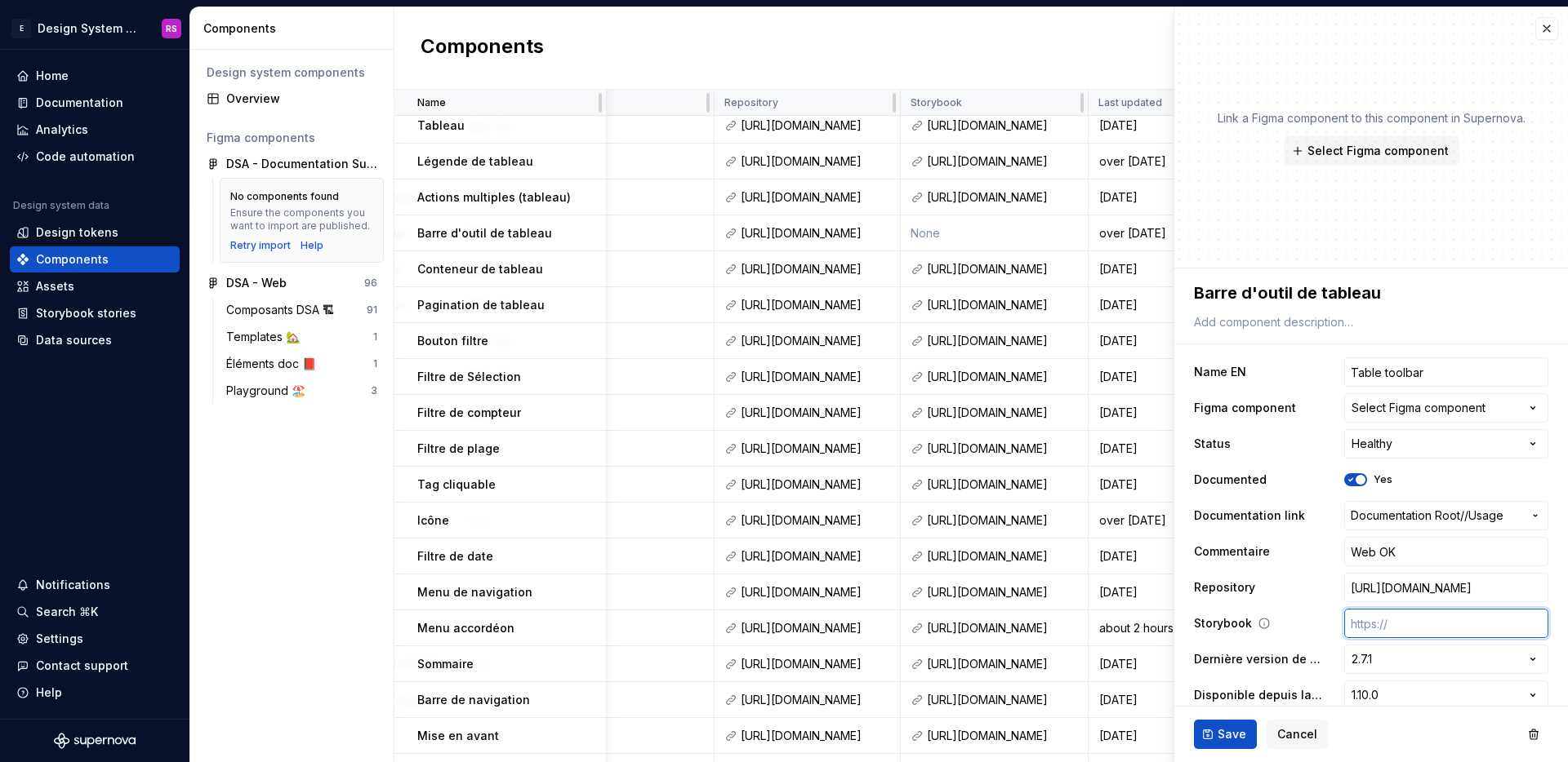
click at [1373, 617] on input "text" at bounding box center [1446, 624] width 204 height 30
paste input "[URL][DOMAIN_NAME]"
type textarea "*"
type input "[URL][DOMAIN_NAME]"
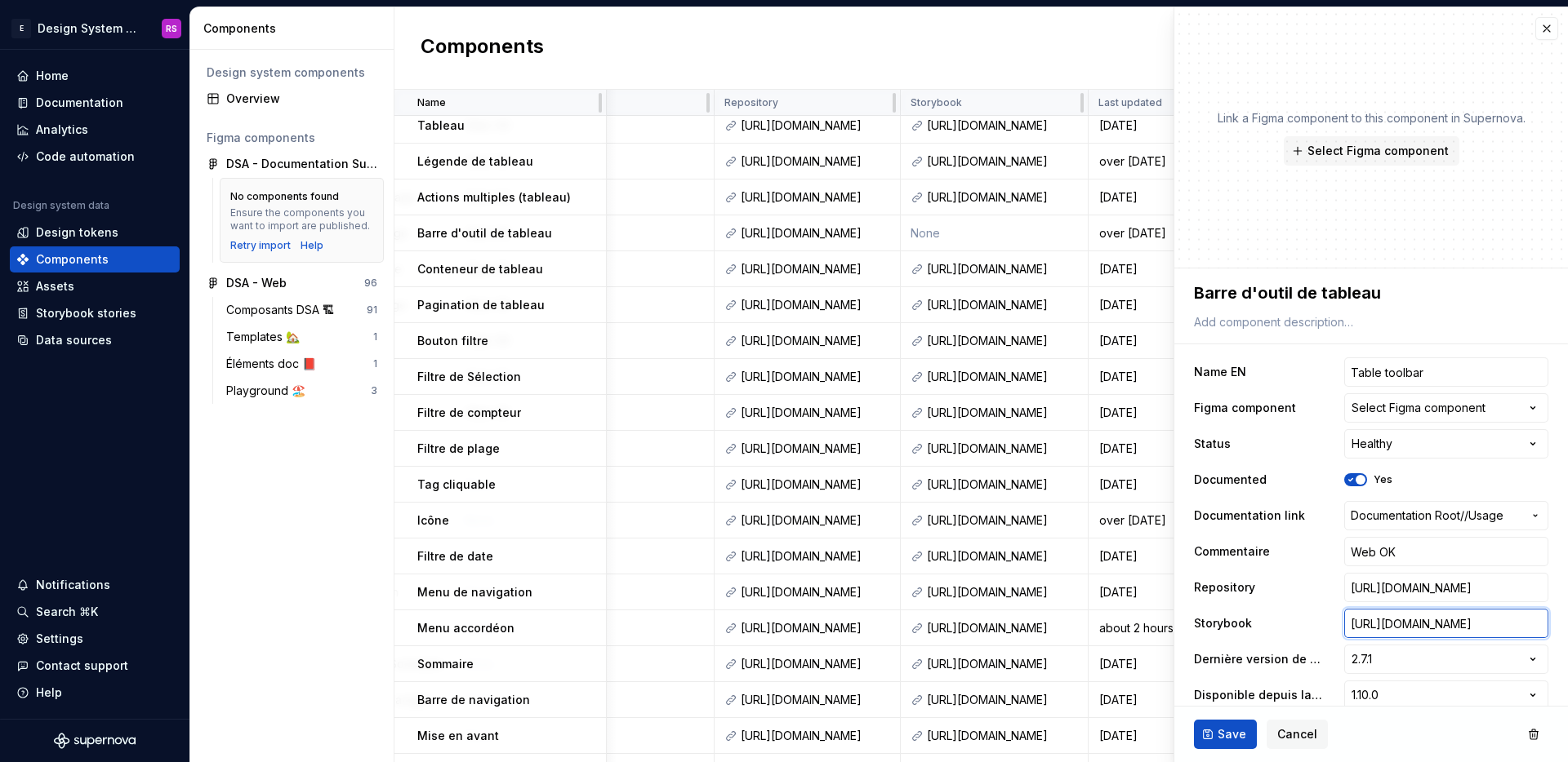
type textarea "*"
type input "[URL][DOMAIN_NAME]"
click at [1219, 727] on span "Save" at bounding box center [1232, 734] width 29 height 16
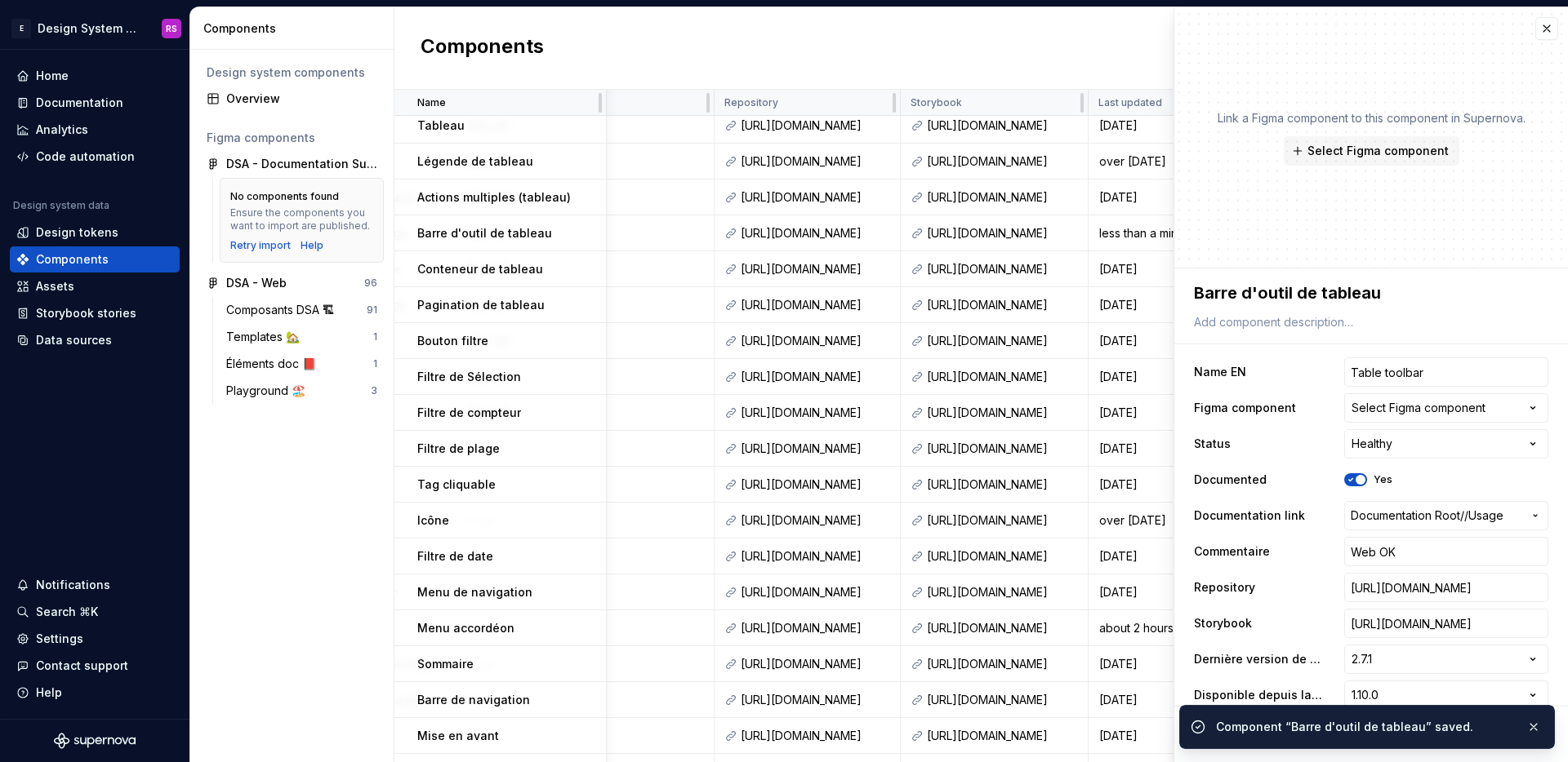
type textarea "*"
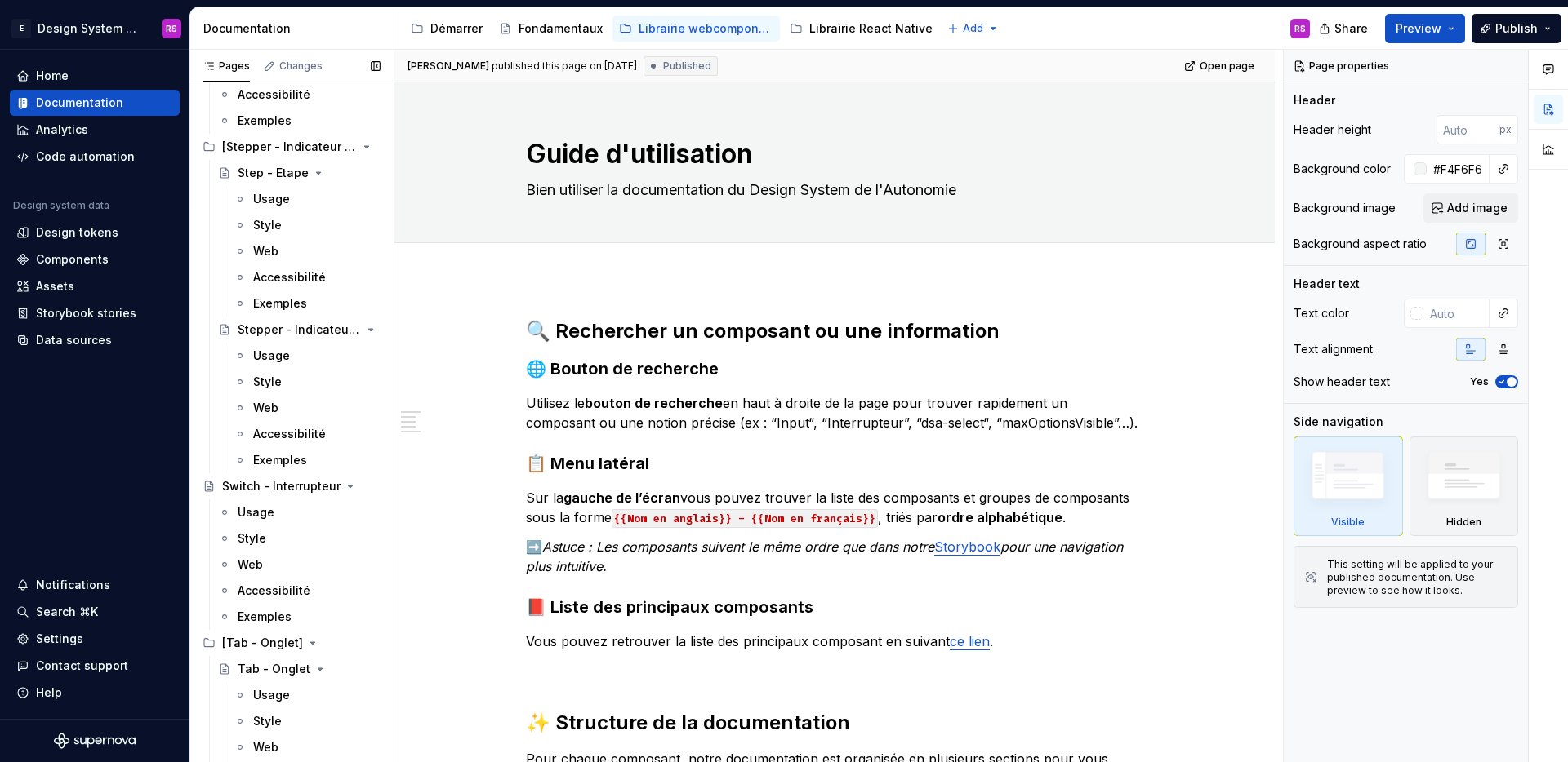
scroll to position [12720, 0]
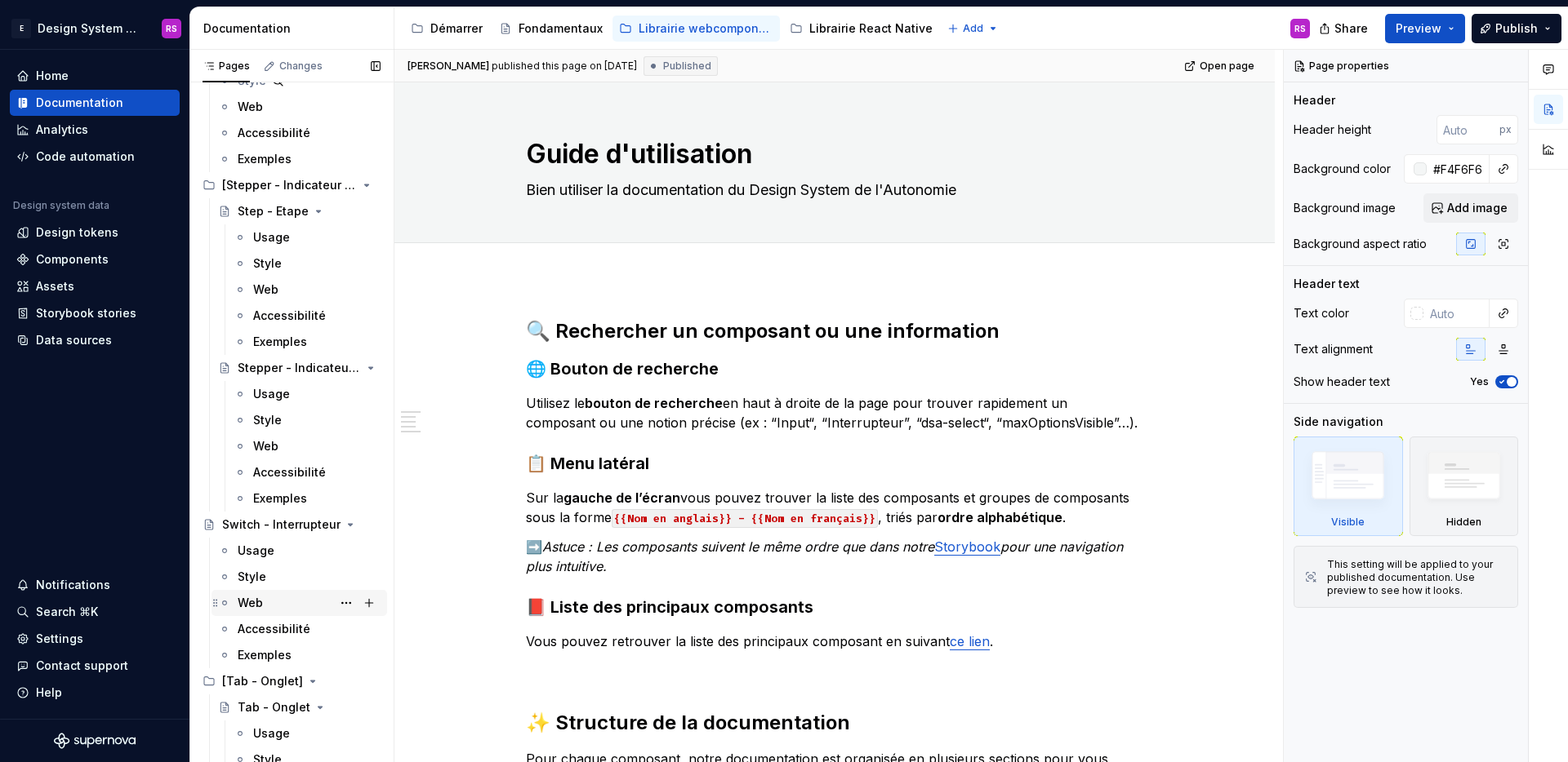
click at [268, 597] on div "Web" at bounding box center [309, 602] width 143 height 23
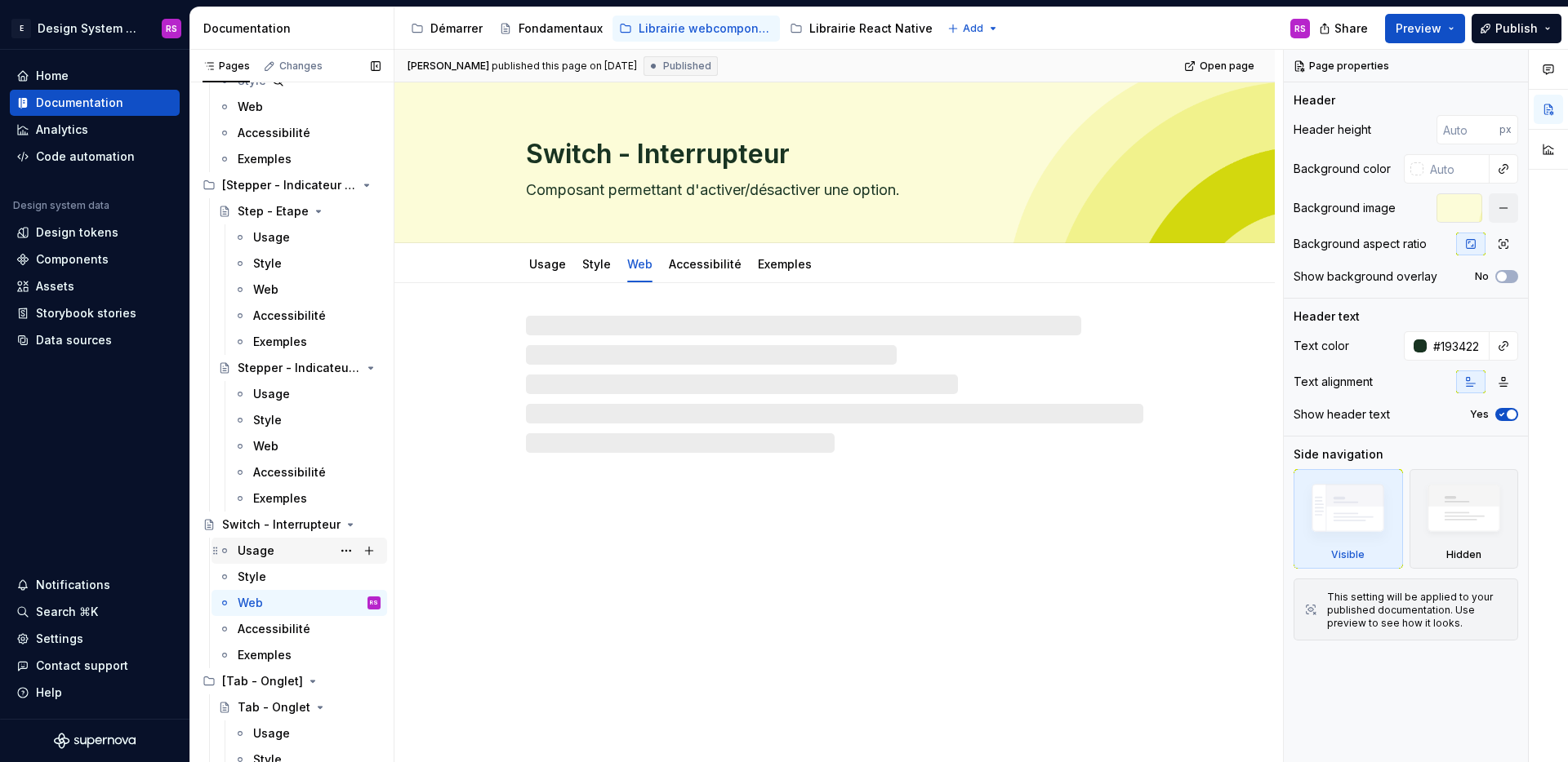
click at [267, 560] on div "Usage" at bounding box center [309, 551] width 143 height 23
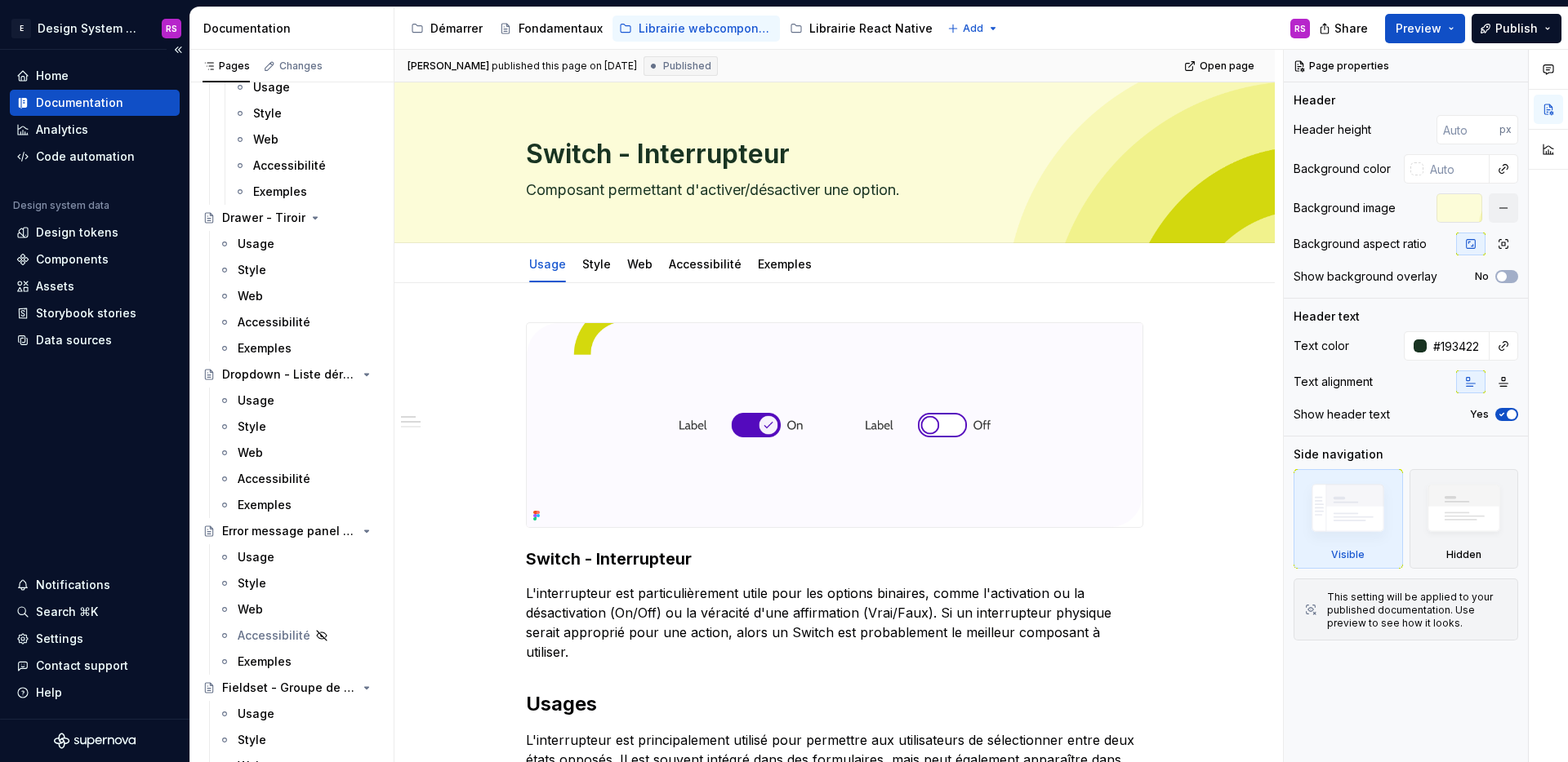
scroll to position [3488, 0]
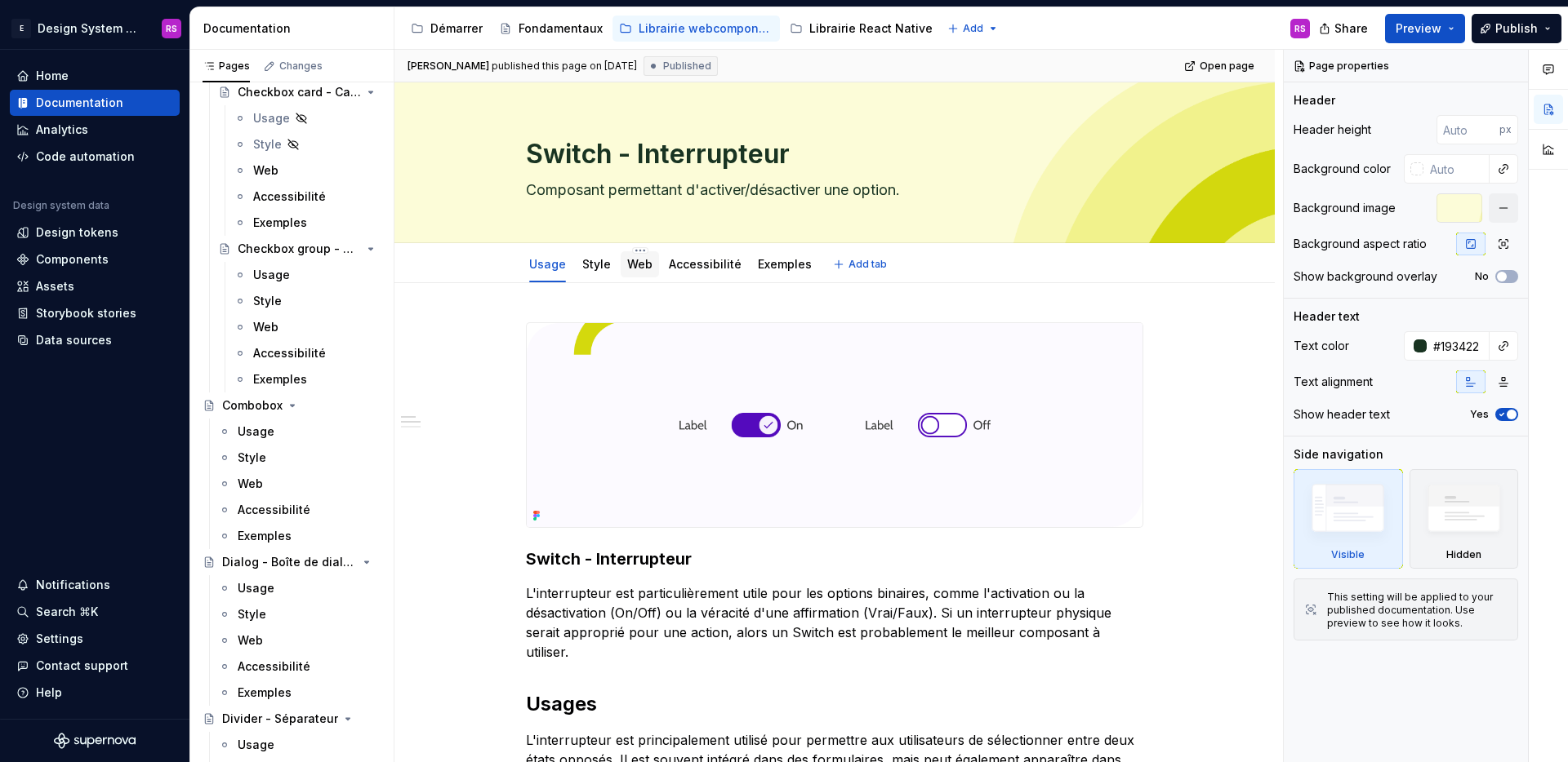
click at [647, 272] on div "Web" at bounding box center [640, 264] width 26 height 16
click at [647, 270] on link "Web" at bounding box center [640, 264] width 26 height 14
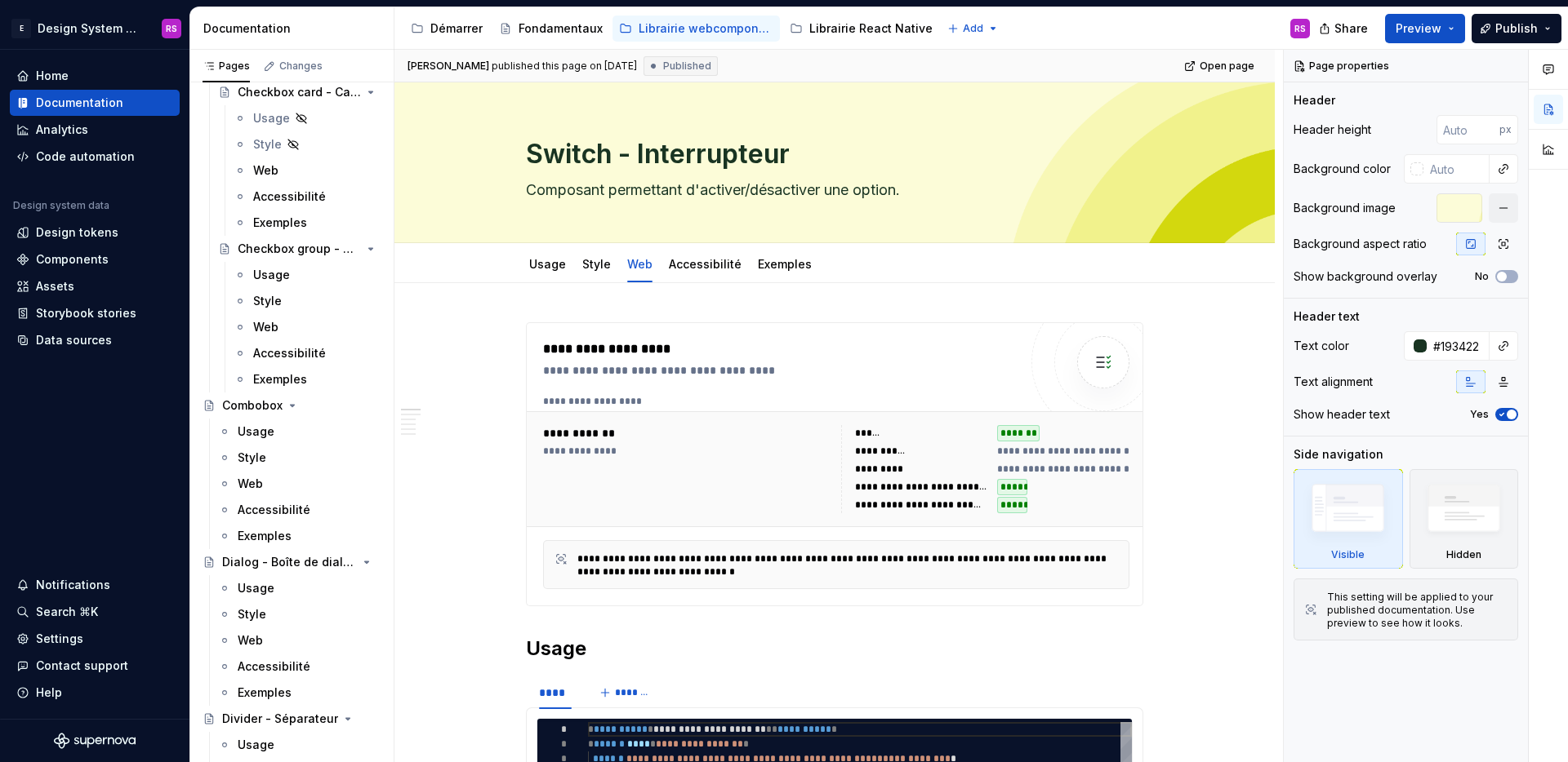
type textarea "*"
